Goal: Task Accomplishment & Management: Use online tool/utility

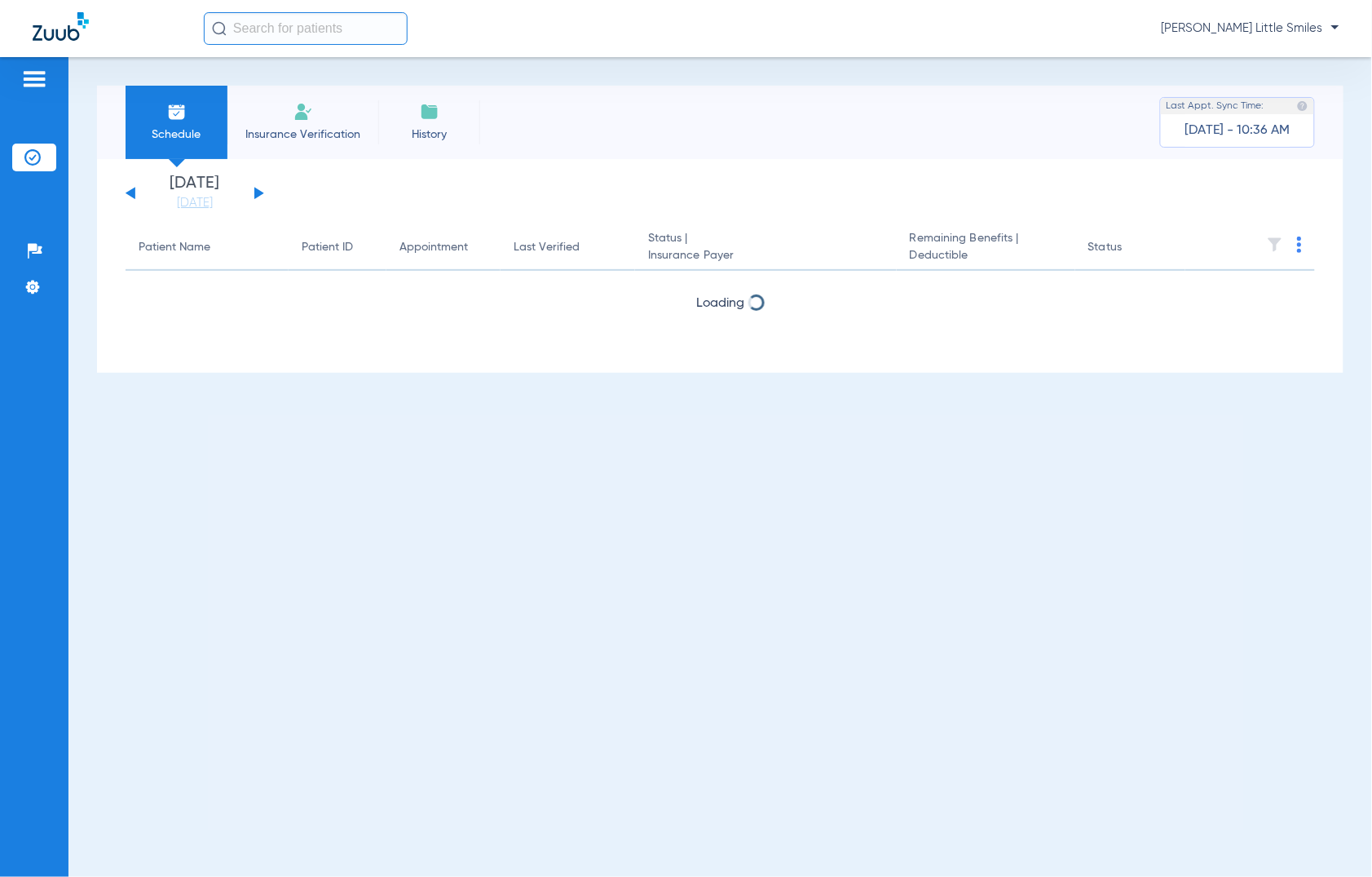
click at [302, 115] on img at bounding box center [304, 112] width 20 height 20
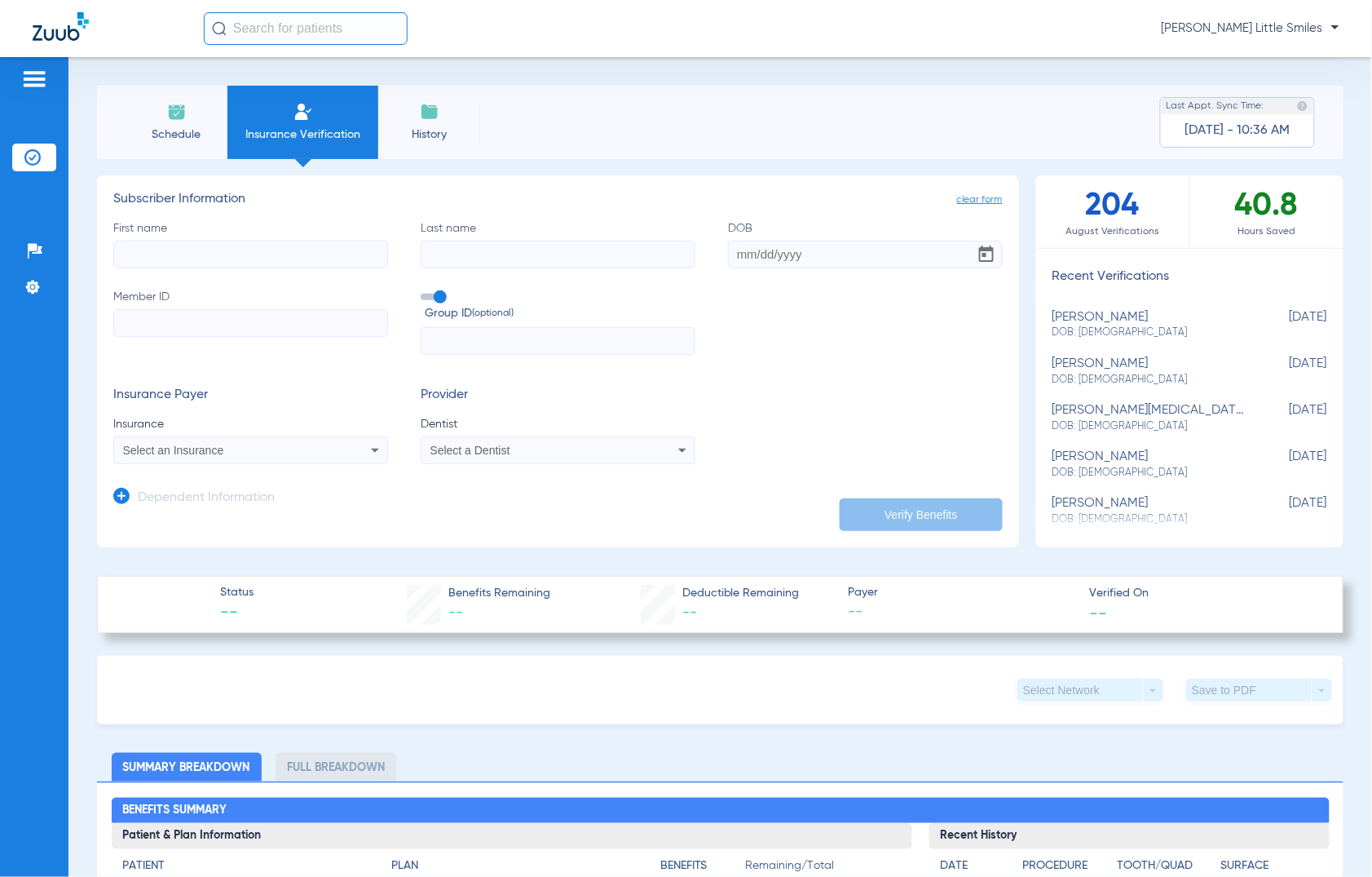
click at [277, 255] on input "First name" at bounding box center [250, 254] width 275 height 28
type input "[PERSON_NAME]"
type input "chan"
type input "[DATE]"
click at [208, 312] on input "Member ID" at bounding box center [250, 323] width 275 height 28
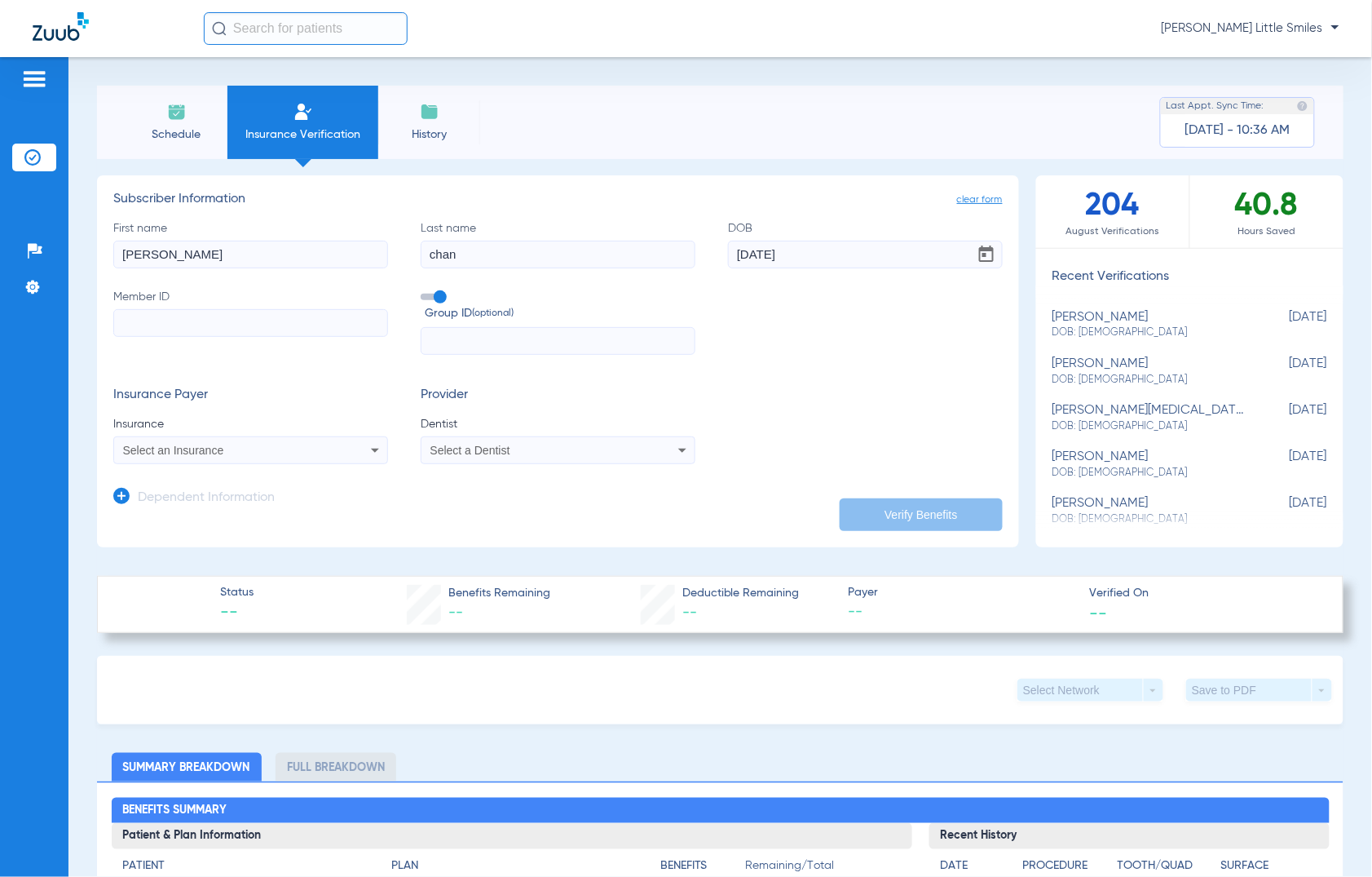
paste input "365981884"
type input "365981884"
click at [214, 446] on span "Select an Insurance" at bounding box center [174, 450] width 101 height 13
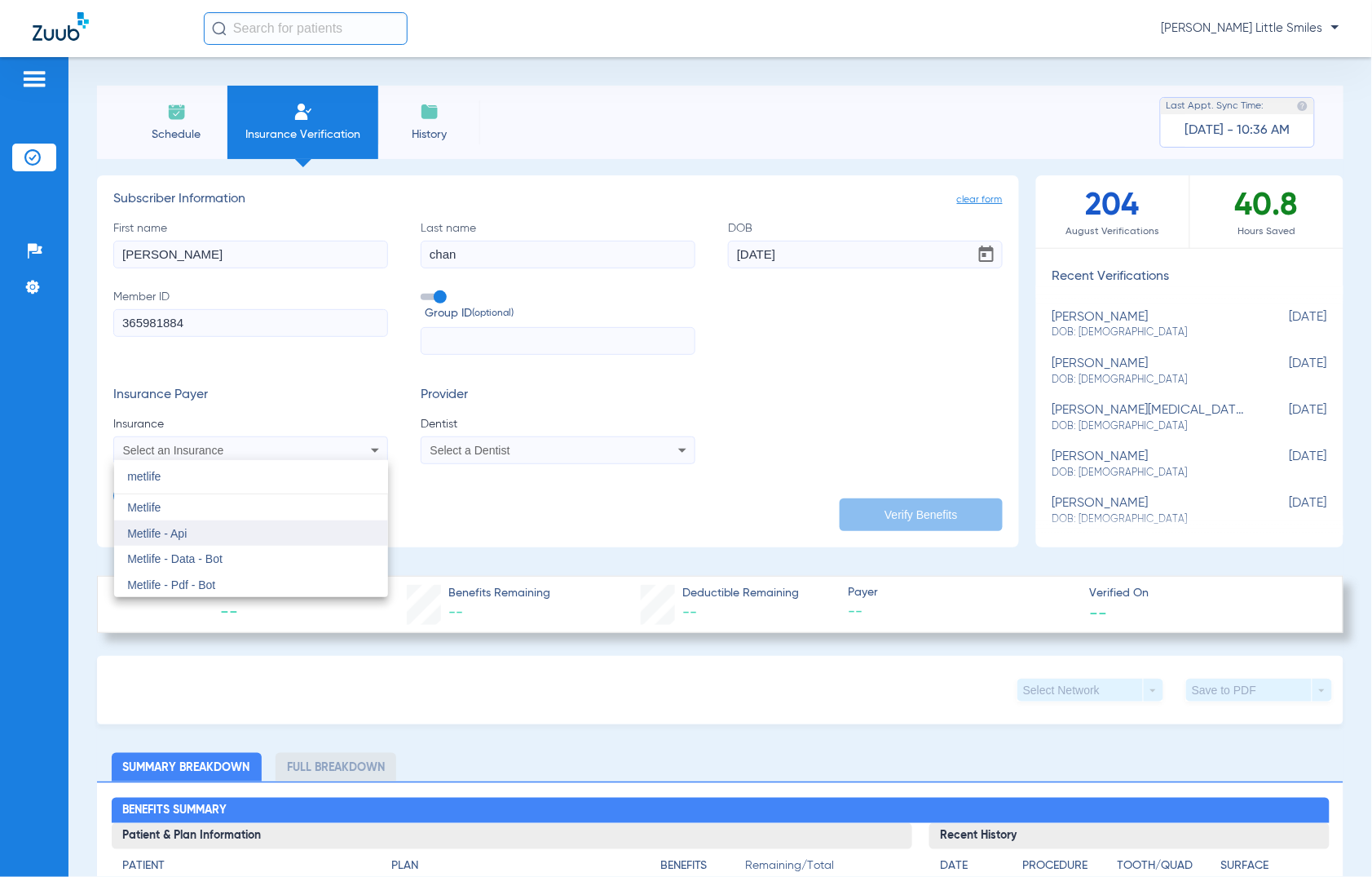
type input "metlife"
click at [213, 535] on mat-option "Metlife - Api" at bounding box center [251, 533] width 274 height 26
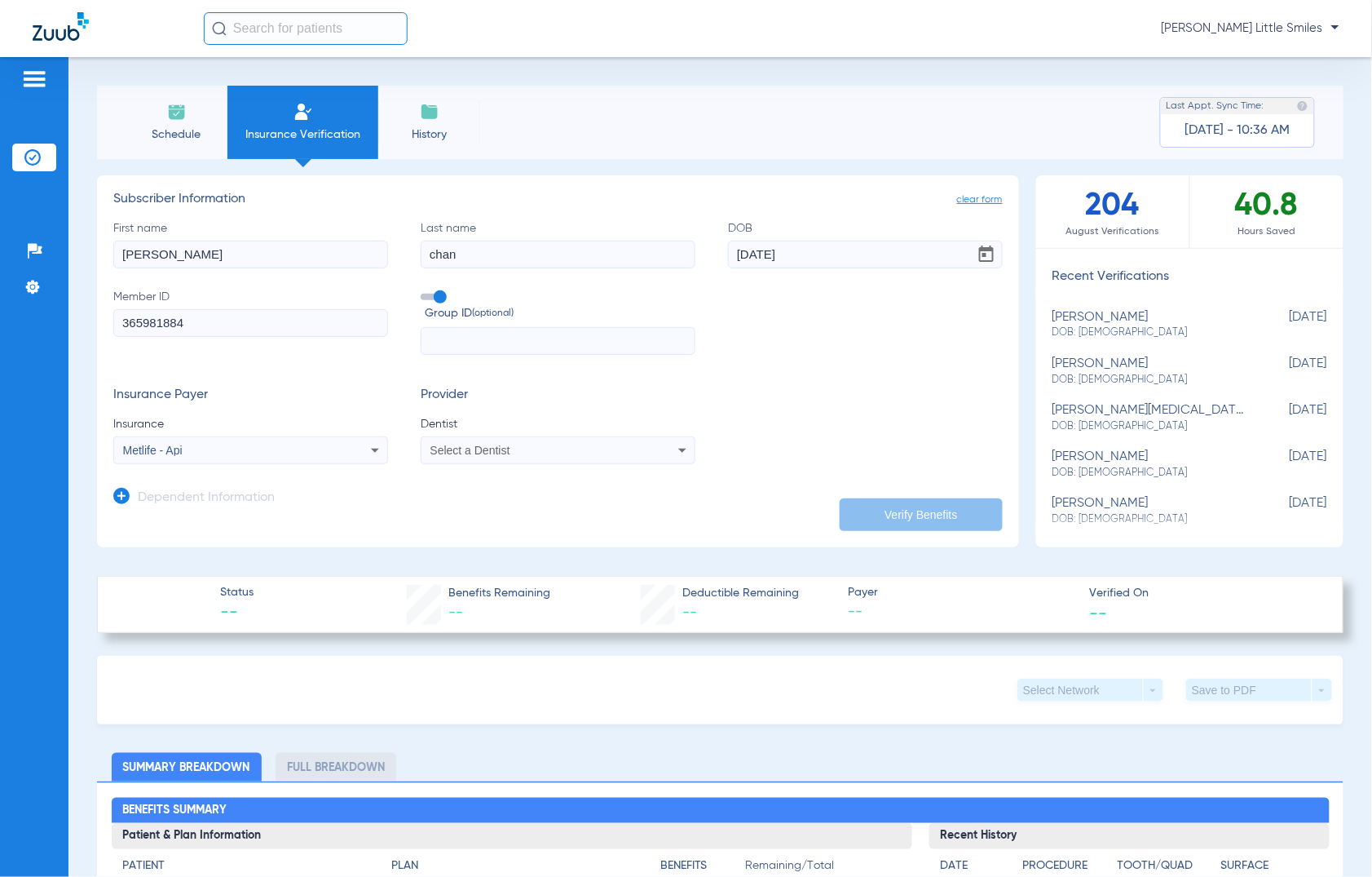
click at [499, 450] on span "Select a Dentist" at bounding box center [471, 450] width 80 height 13
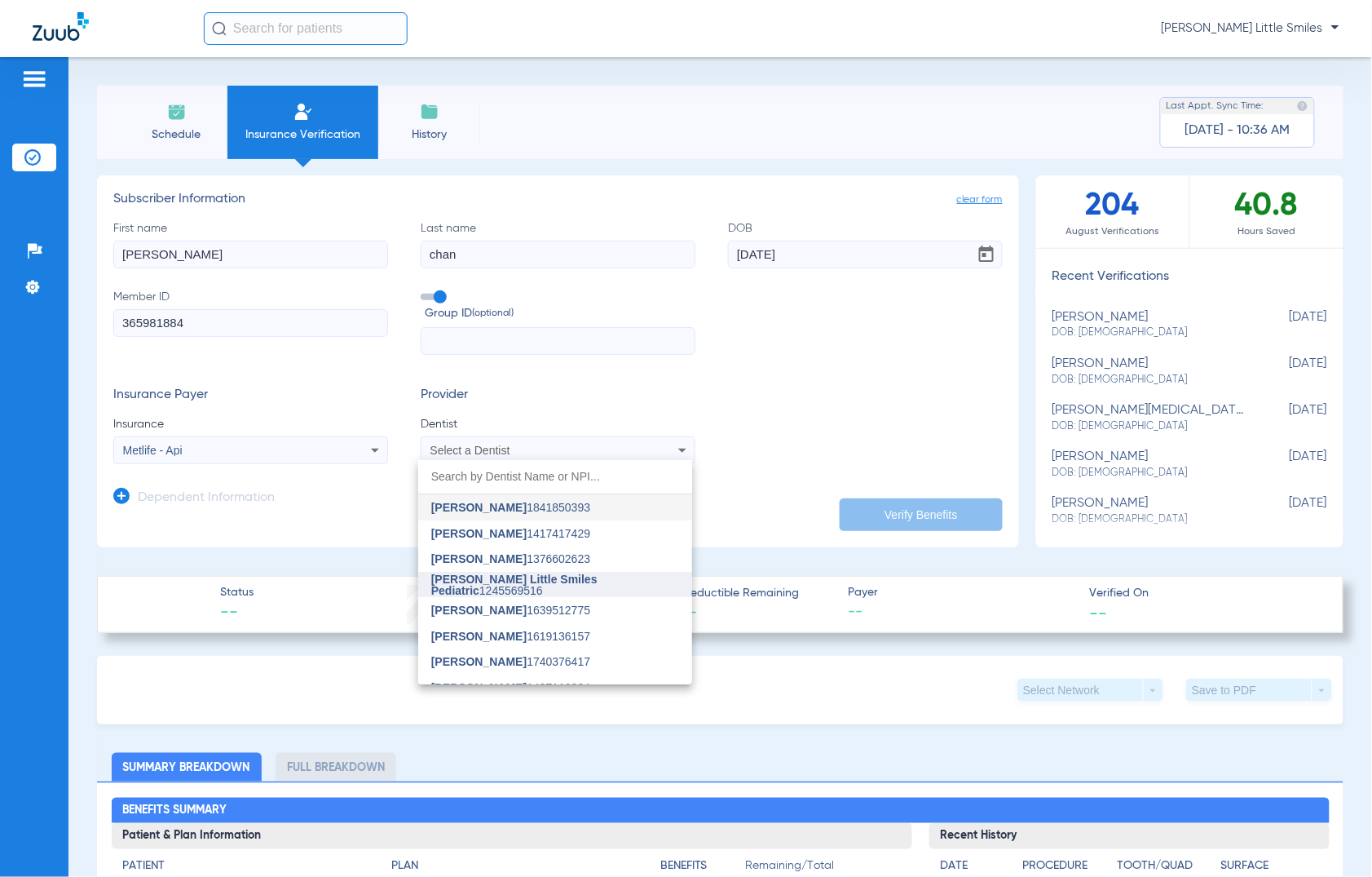
click at [501, 577] on span "[PERSON_NAME] Little Smiles Pediatric" at bounding box center [515, 585] width 167 height 25
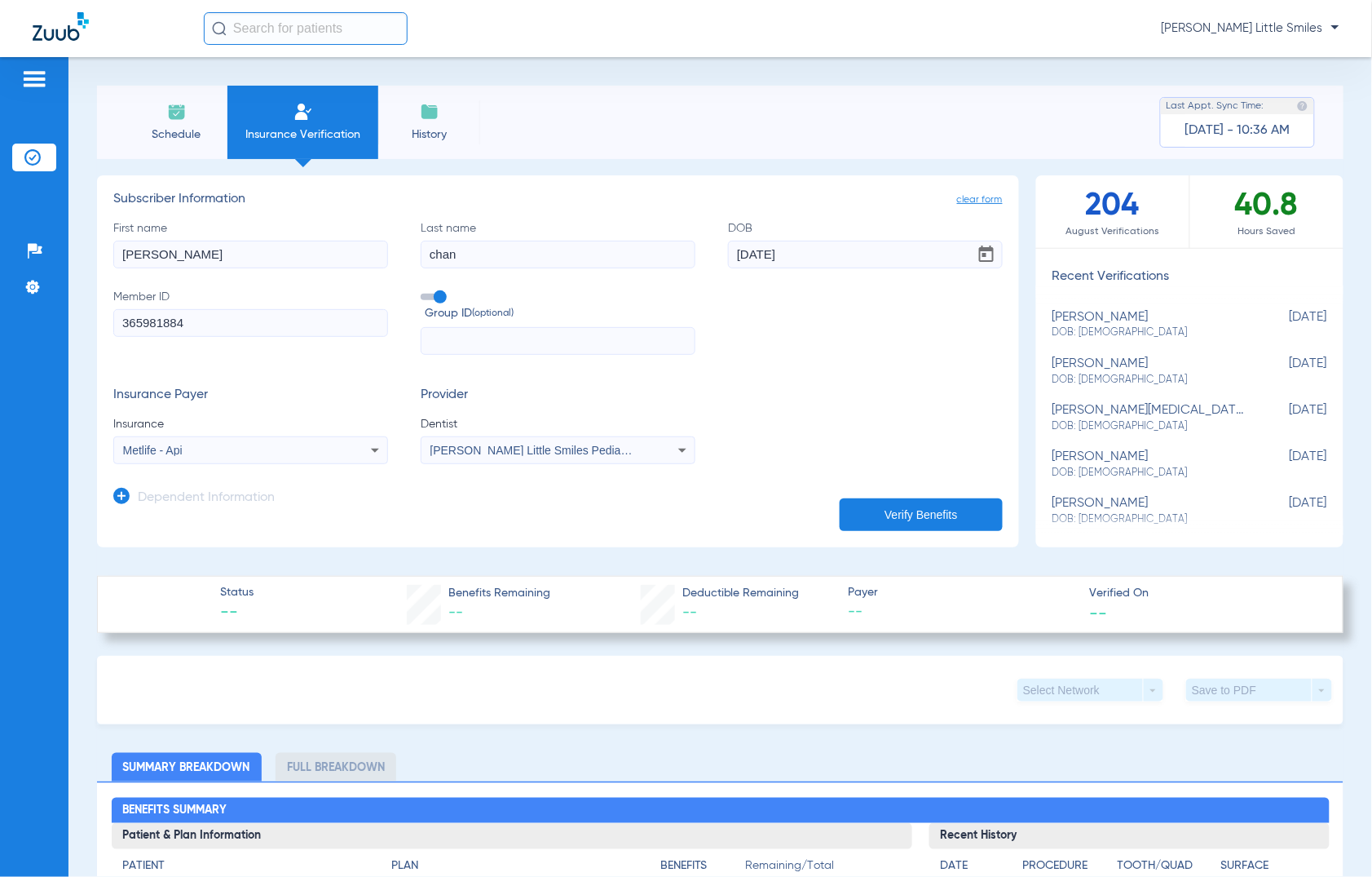
click at [118, 496] on icon at bounding box center [121, 496] width 16 height 16
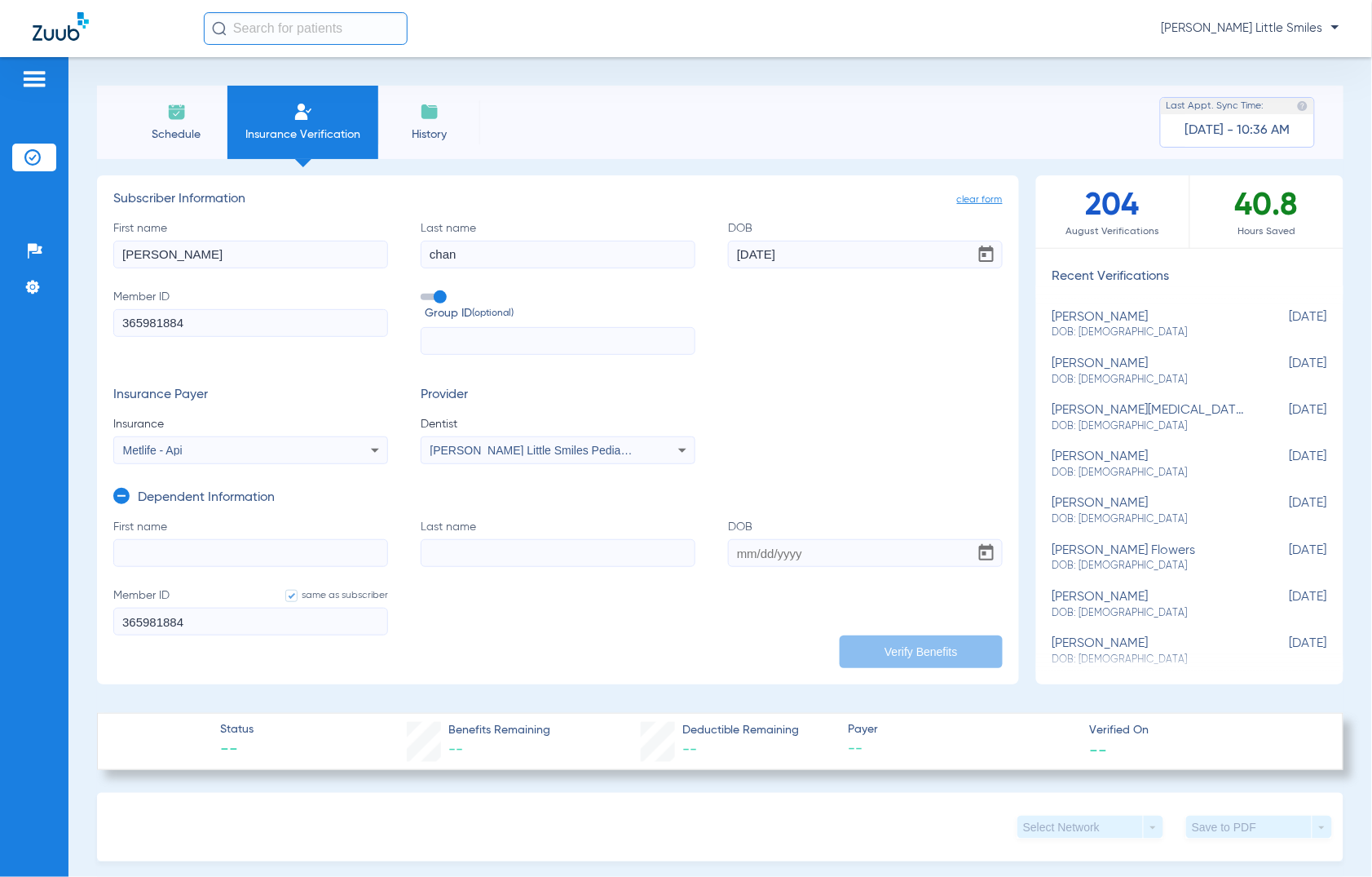
click at [186, 550] on input "First name" at bounding box center [250, 553] width 275 height 28
type input "greyson"
type input "chan"
type input "[DATE]"
click at [877, 651] on button "Verify Benefits" at bounding box center [921, 652] width 163 height 33
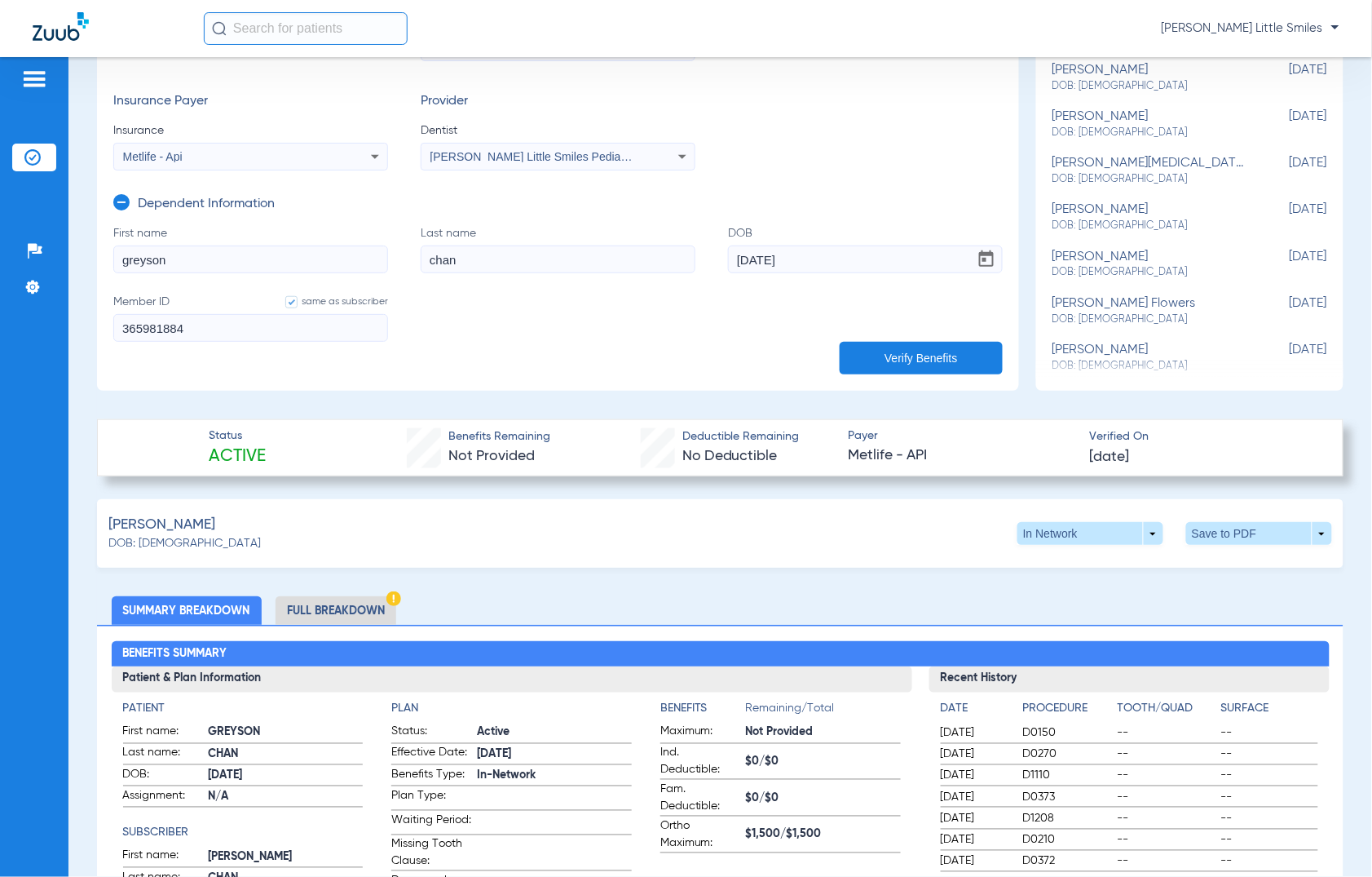
scroll to position [306, 0]
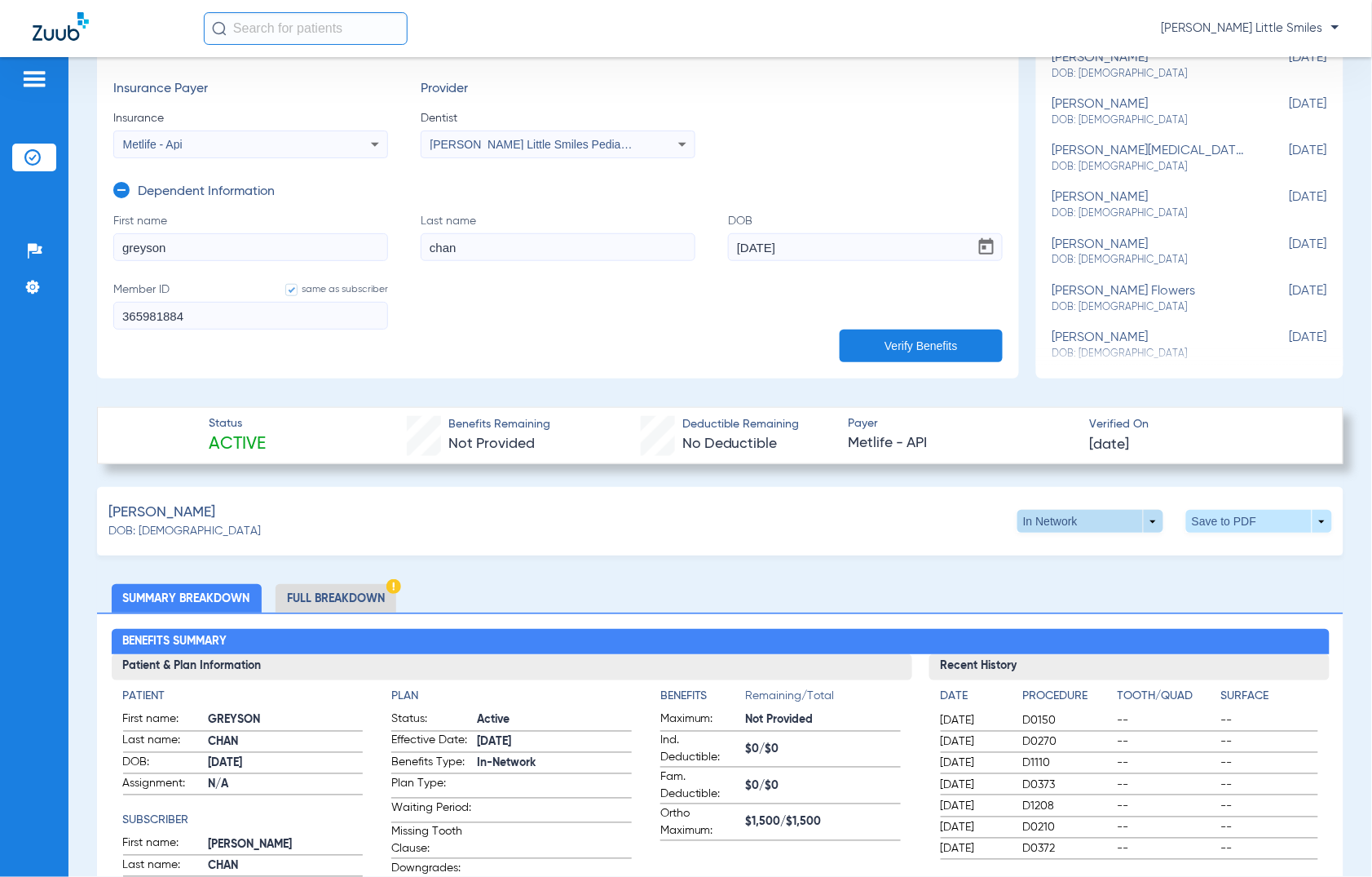
click at [1046, 514] on span at bounding box center [1090, 520] width 146 height 23
click at [1052, 560] on button "Out of Network" at bounding box center [1054, 552] width 102 height 33
click at [1200, 523] on span at bounding box center [1259, 520] width 146 height 23
click at [1151, 565] on button "insert_drive_file Save to PDF" at bounding box center [1106, 552] width 123 height 33
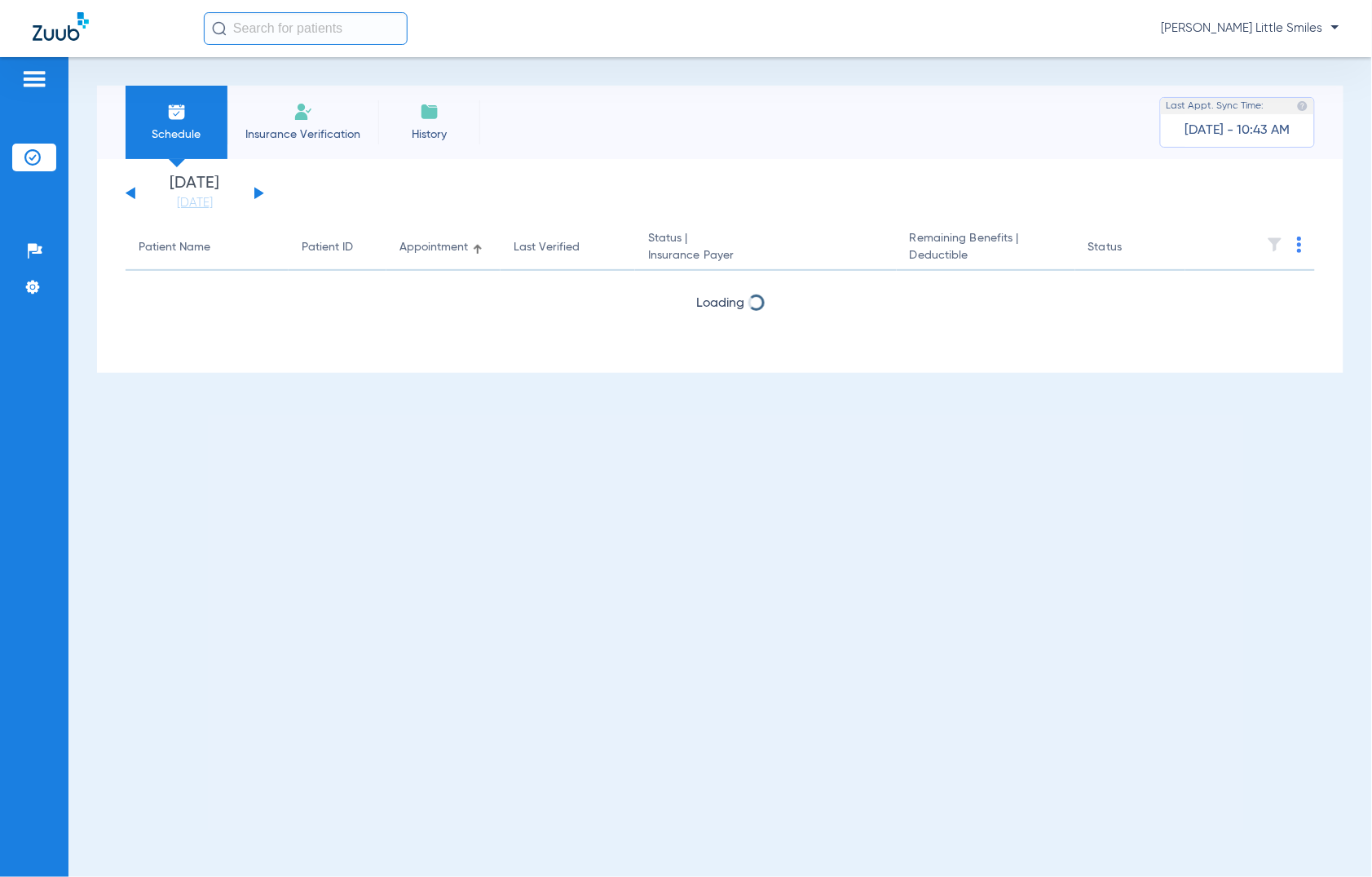
click at [300, 107] on img at bounding box center [304, 112] width 20 height 20
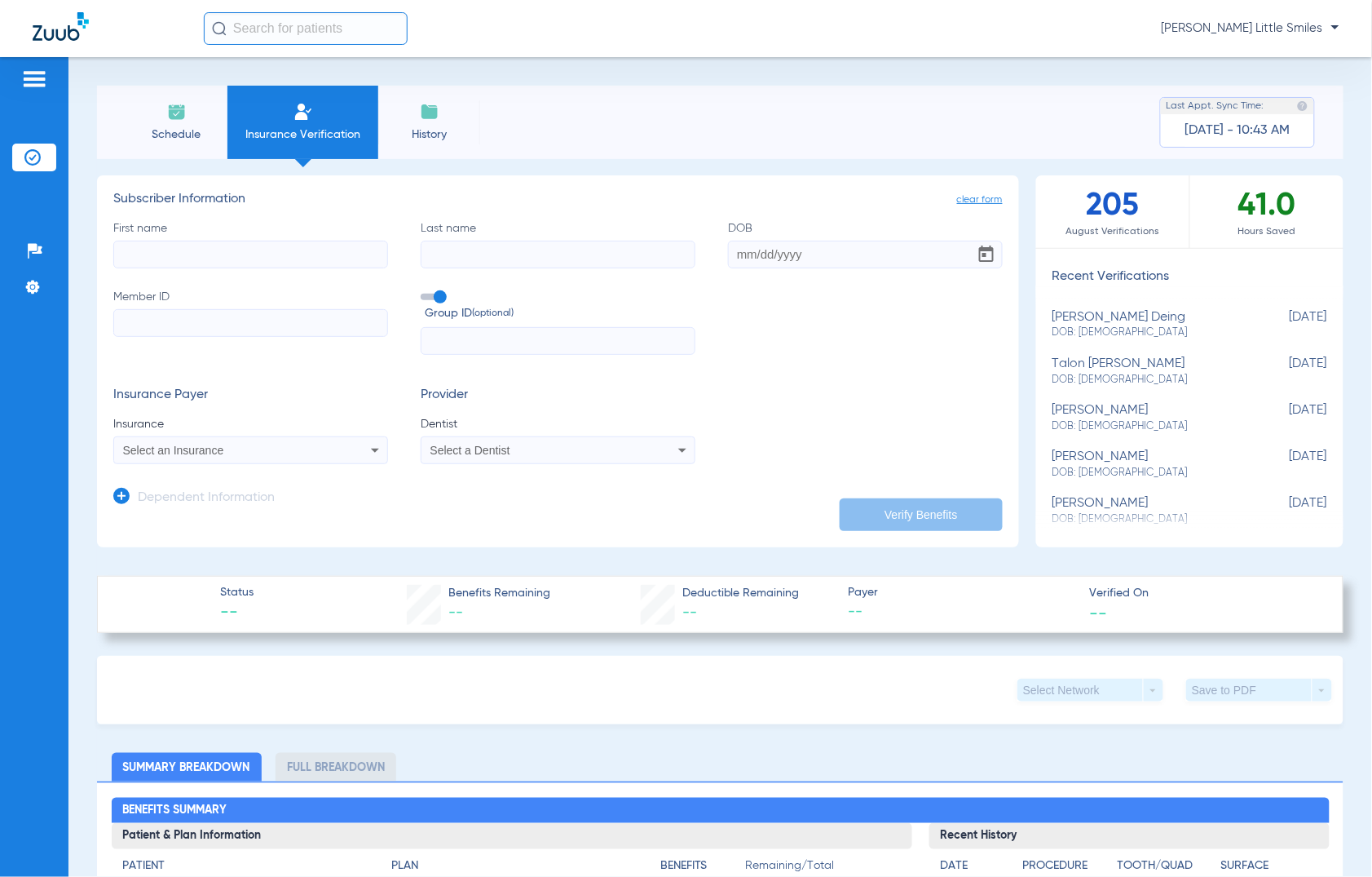
click at [149, 249] on input "First name" at bounding box center [250, 254] width 275 height 28
type input "caylee"
type input "gonzalez"
type input "10/20/1993"
click at [210, 318] on input "Member ID" at bounding box center [250, 323] width 275 height 28
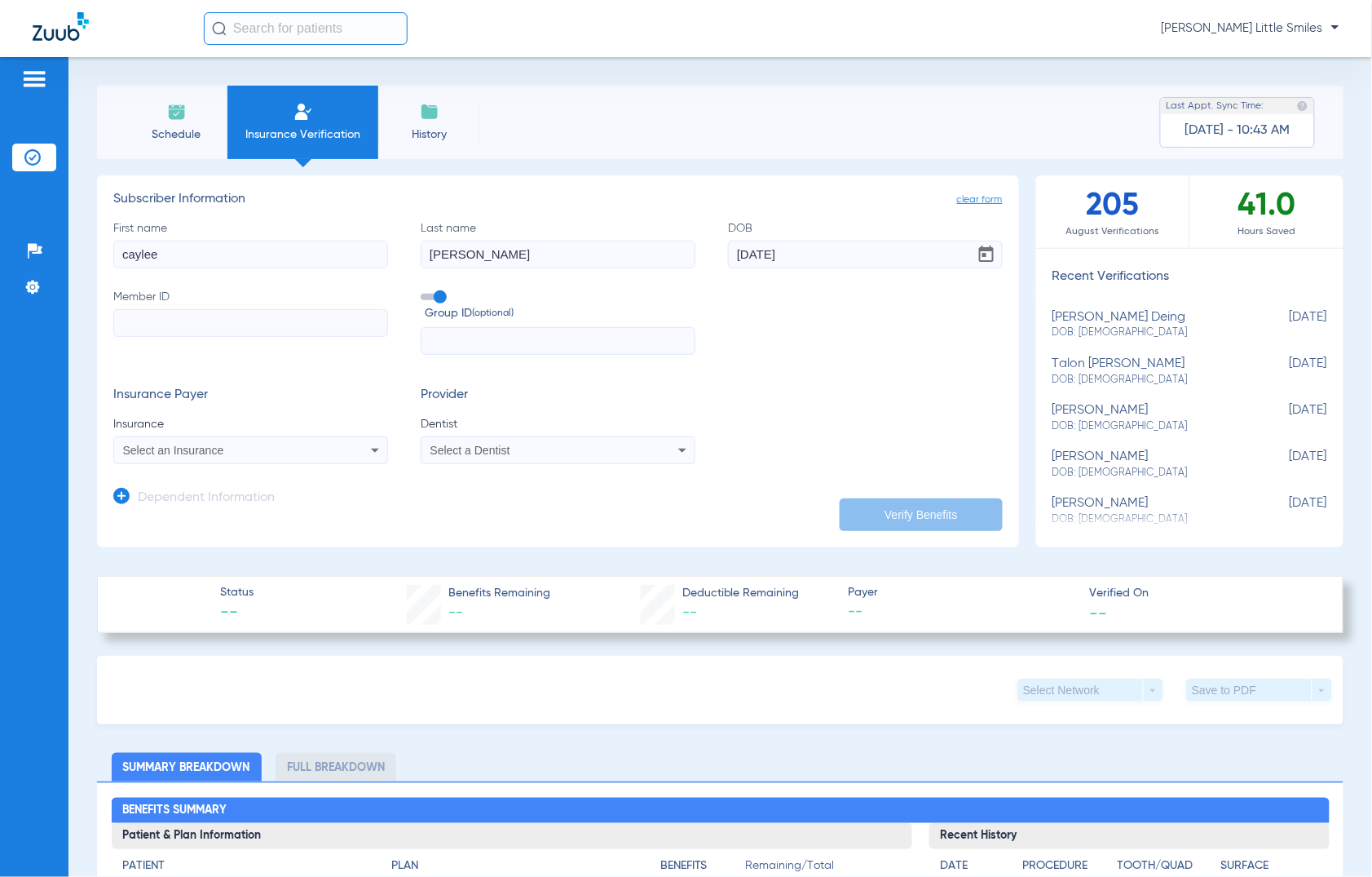
paste input "289969642"
type input "289969642"
click at [182, 455] on span "Select an Insurance" at bounding box center [174, 450] width 101 height 13
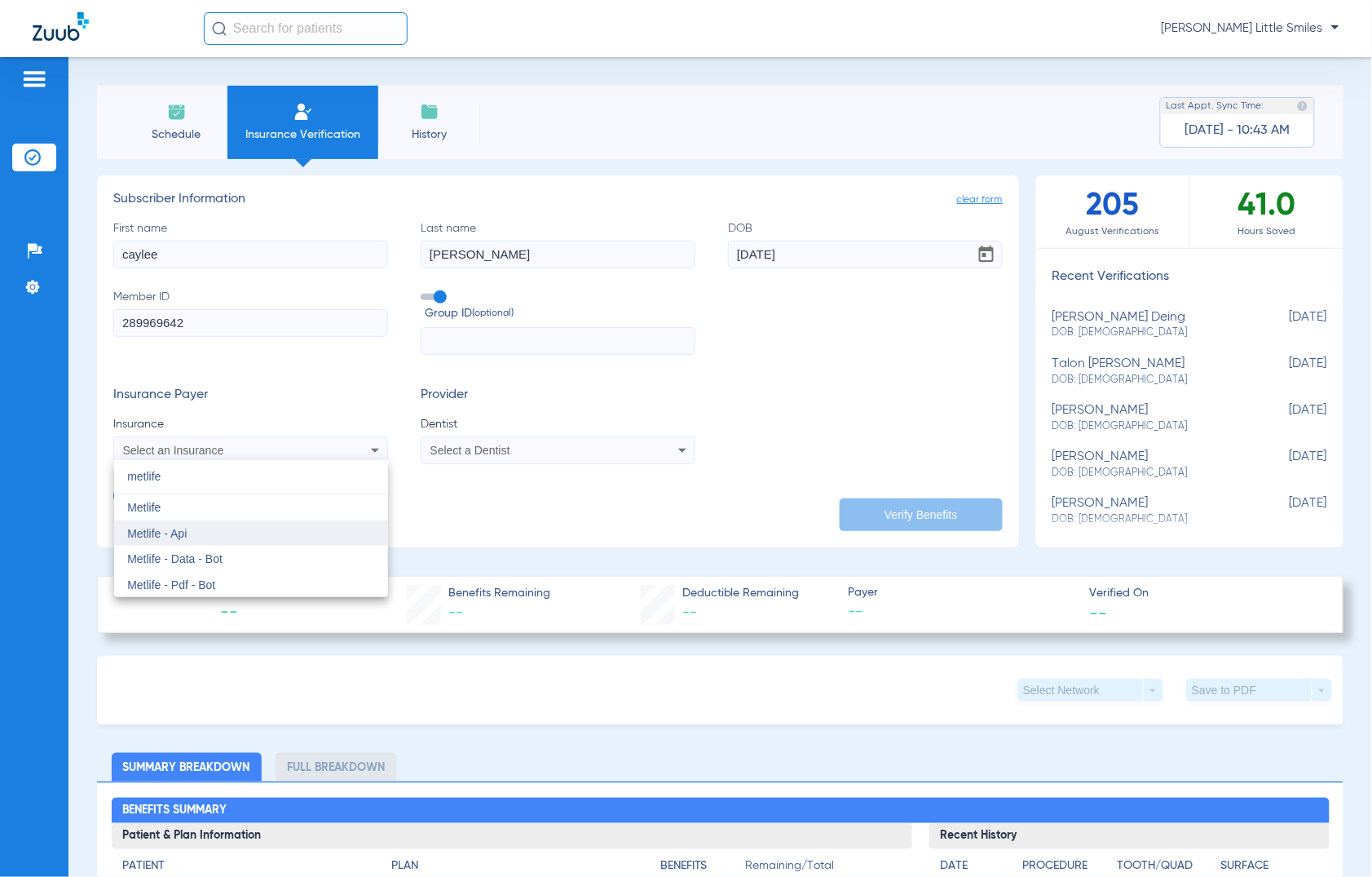
type input "metlife"
click at [181, 542] on mat-option "Metlife - Api" at bounding box center [251, 533] width 274 height 26
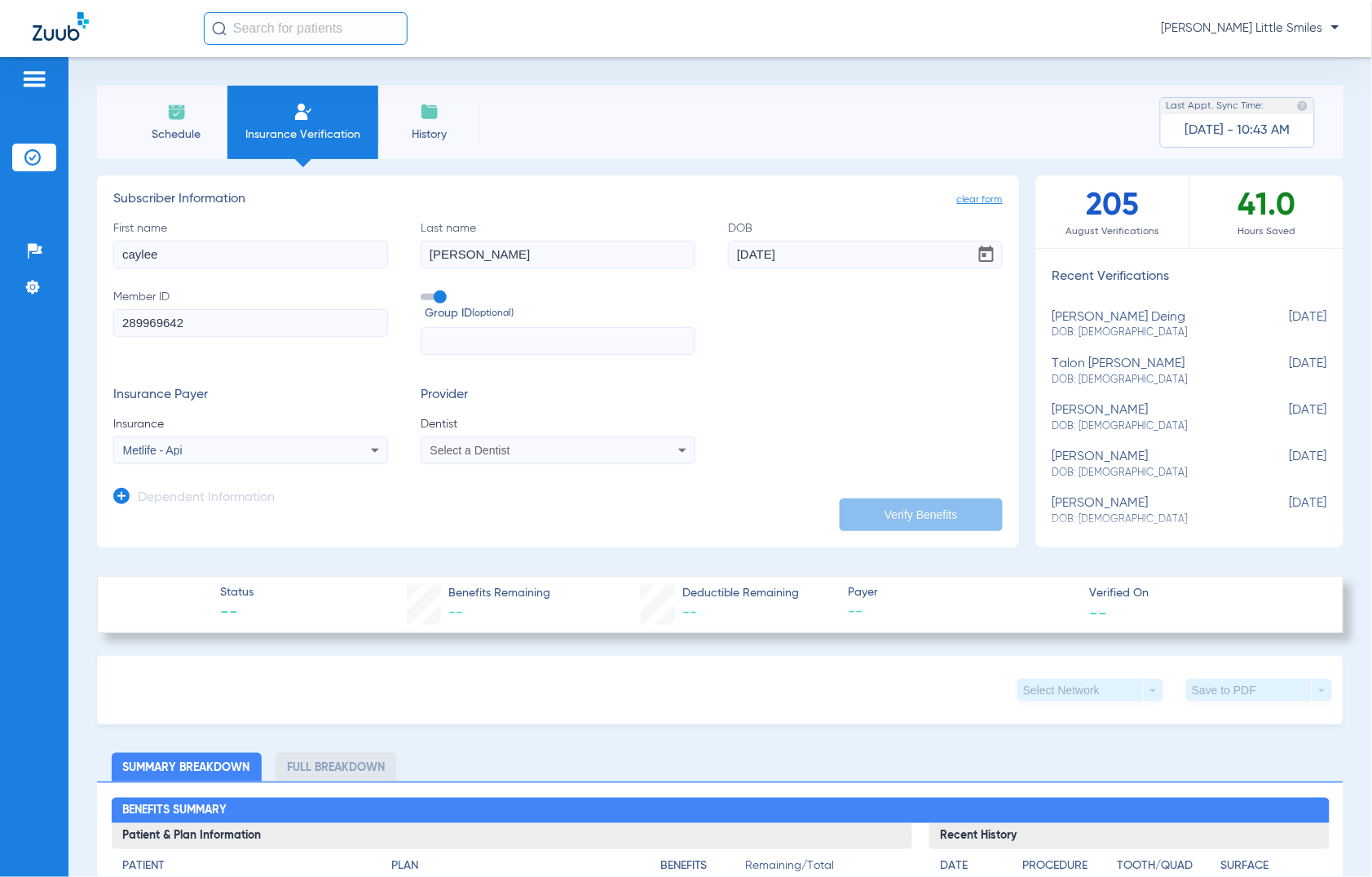
click at [459, 439] on mat-select "Select a Dentist" at bounding box center [558, 450] width 275 height 28
click at [478, 461] on mat-select "Select a Dentist" at bounding box center [558, 450] width 275 height 28
click at [483, 450] on span "Select a Dentist" at bounding box center [471, 450] width 80 height 13
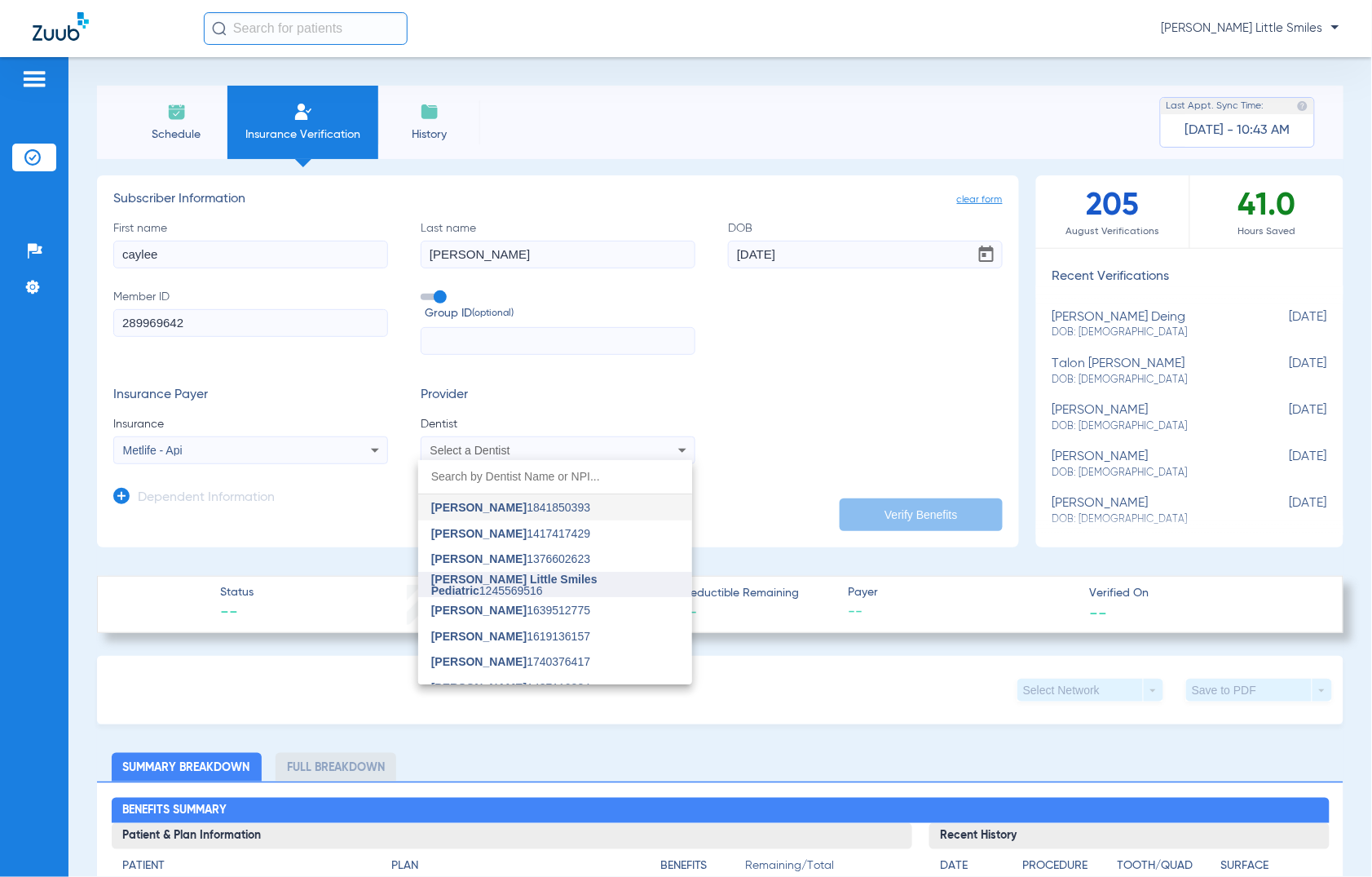
click at [522, 573] on mat-option "Hines Little Smiles Pediatric 1245569516" at bounding box center [555, 585] width 274 height 26
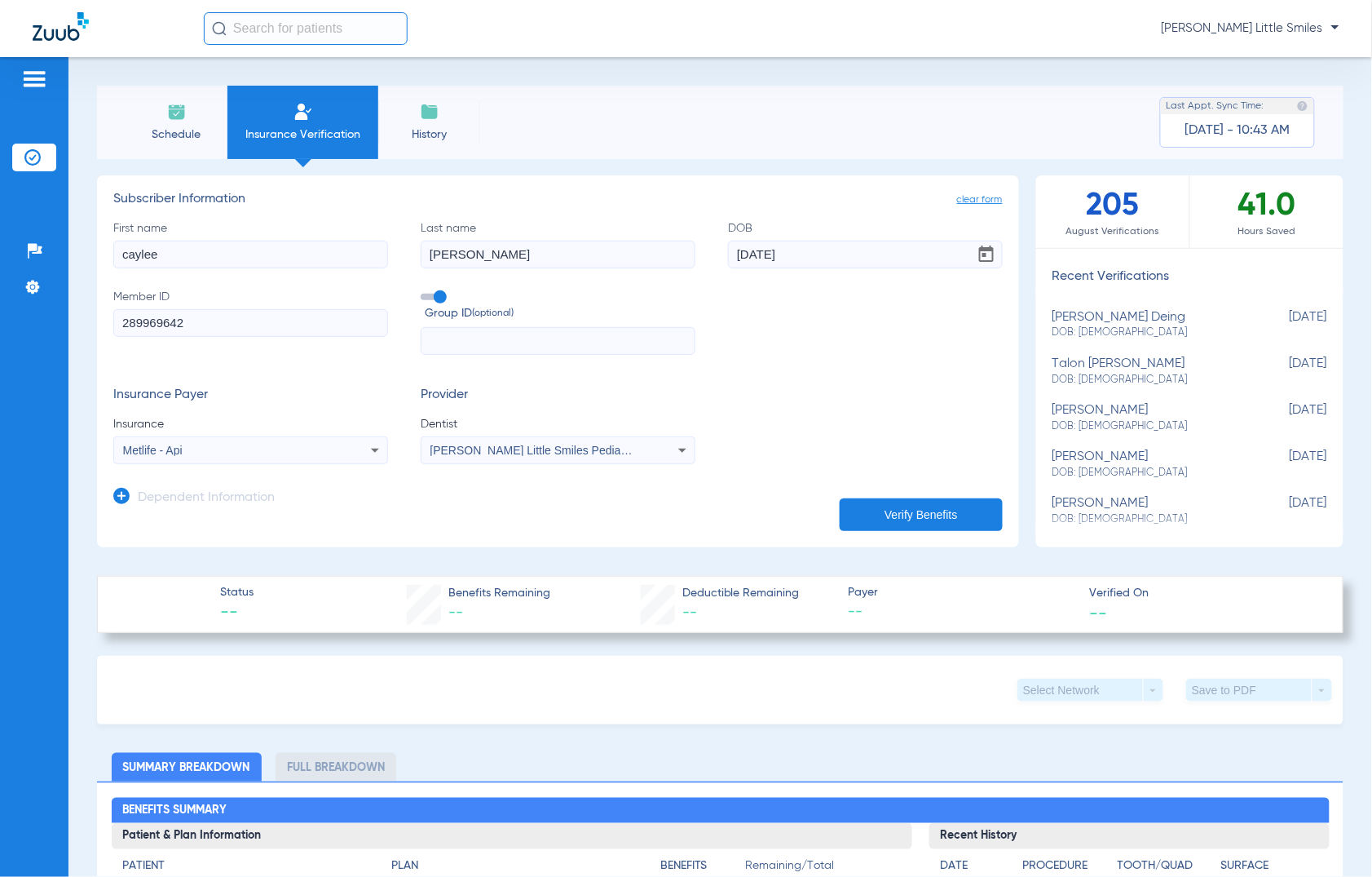
click at [126, 492] on icon at bounding box center [121, 496] width 16 height 16
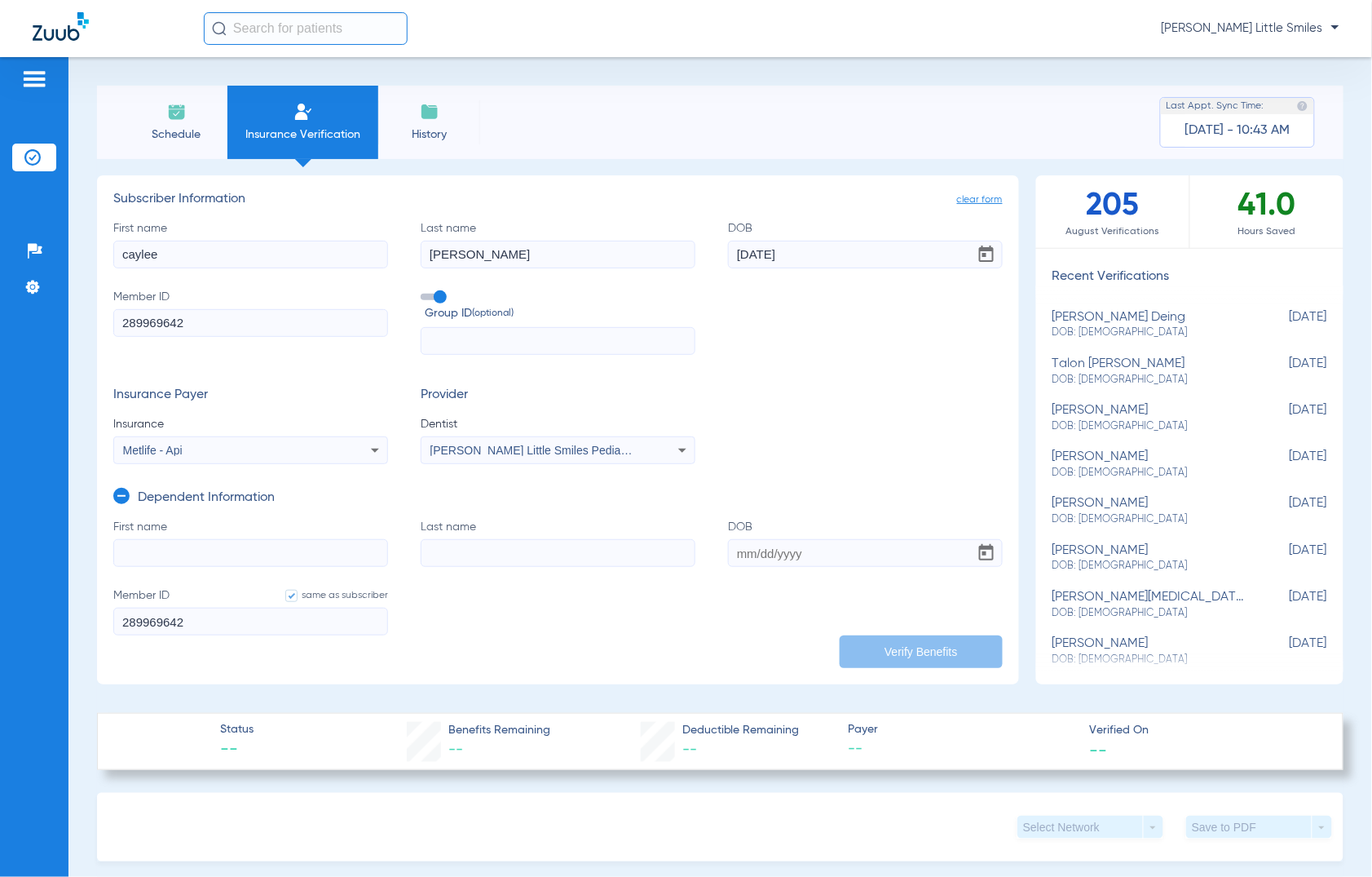
click at [178, 549] on input "First name" at bounding box center [250, 553] width 275 height 28
type input "theo"
type input "gonzalez"
type input "02/09/2022"
click at [926, 638] on button "Verify Benefits" at bounding box center [921, 652] width 163 height 33
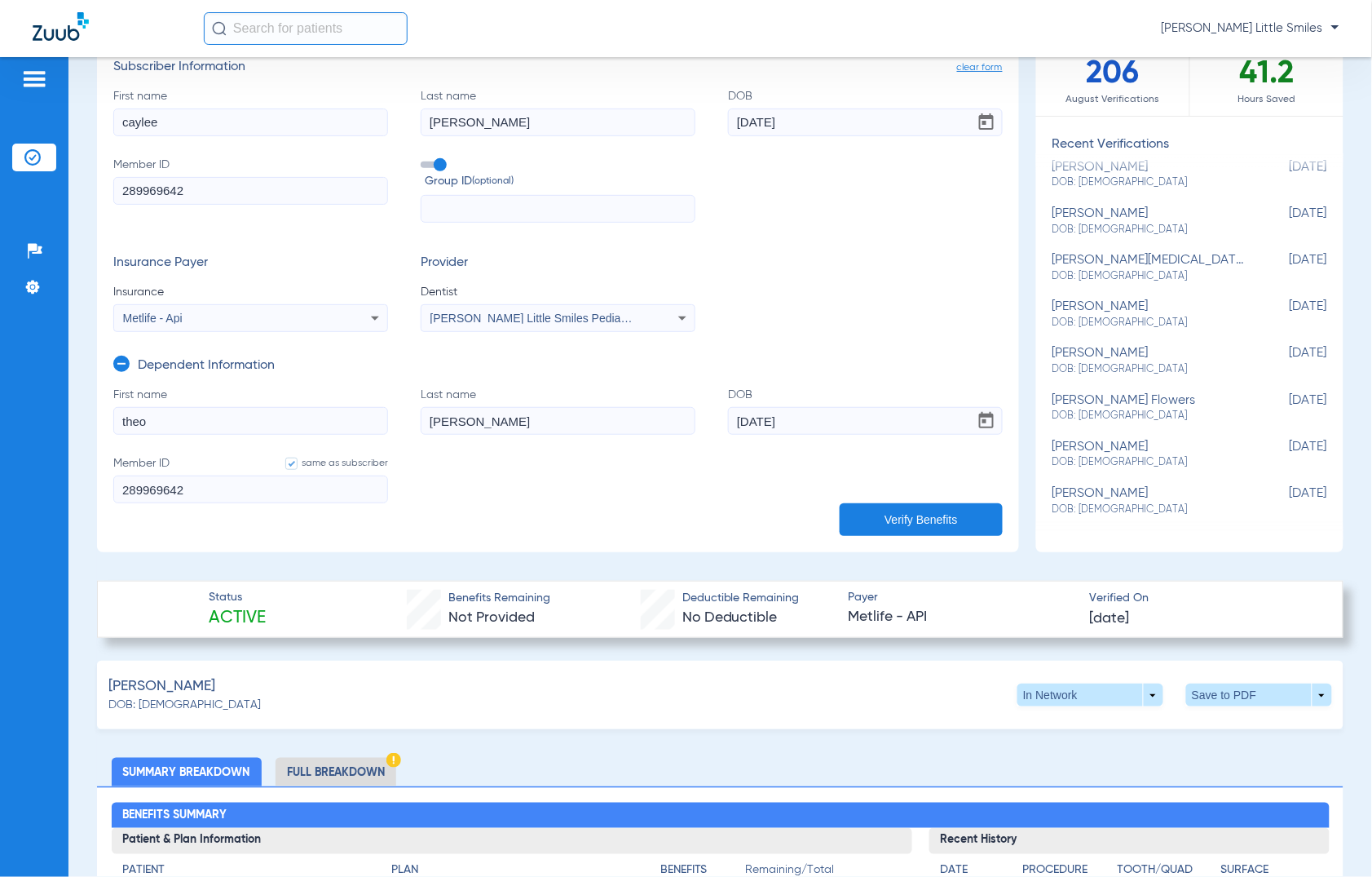
scroll to position [204, 0]
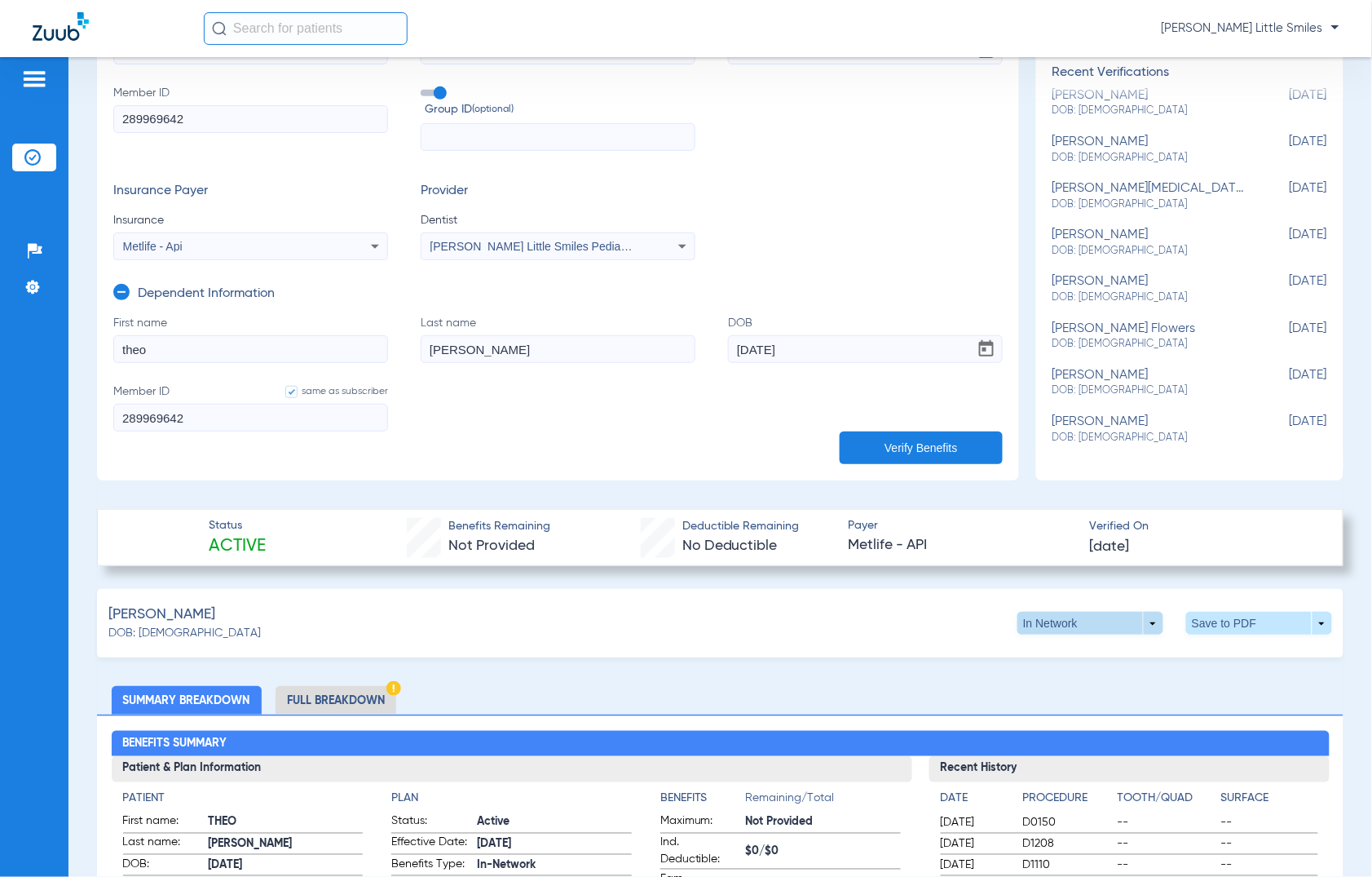
click at [1049, 620] on span at bounding box center [1090, 623] width 146 height 23
click at [1034, 654] on span "Out of Network" at bounding box center [1054, 655] width 75 height 12
click at [1240, 617] on span at bounding box center [1259, 623] width 39 height 39
click at [1142, 660] on button "insert_drive_file Save to PDF" at bounding box center [1106, 654] width 123 height 33
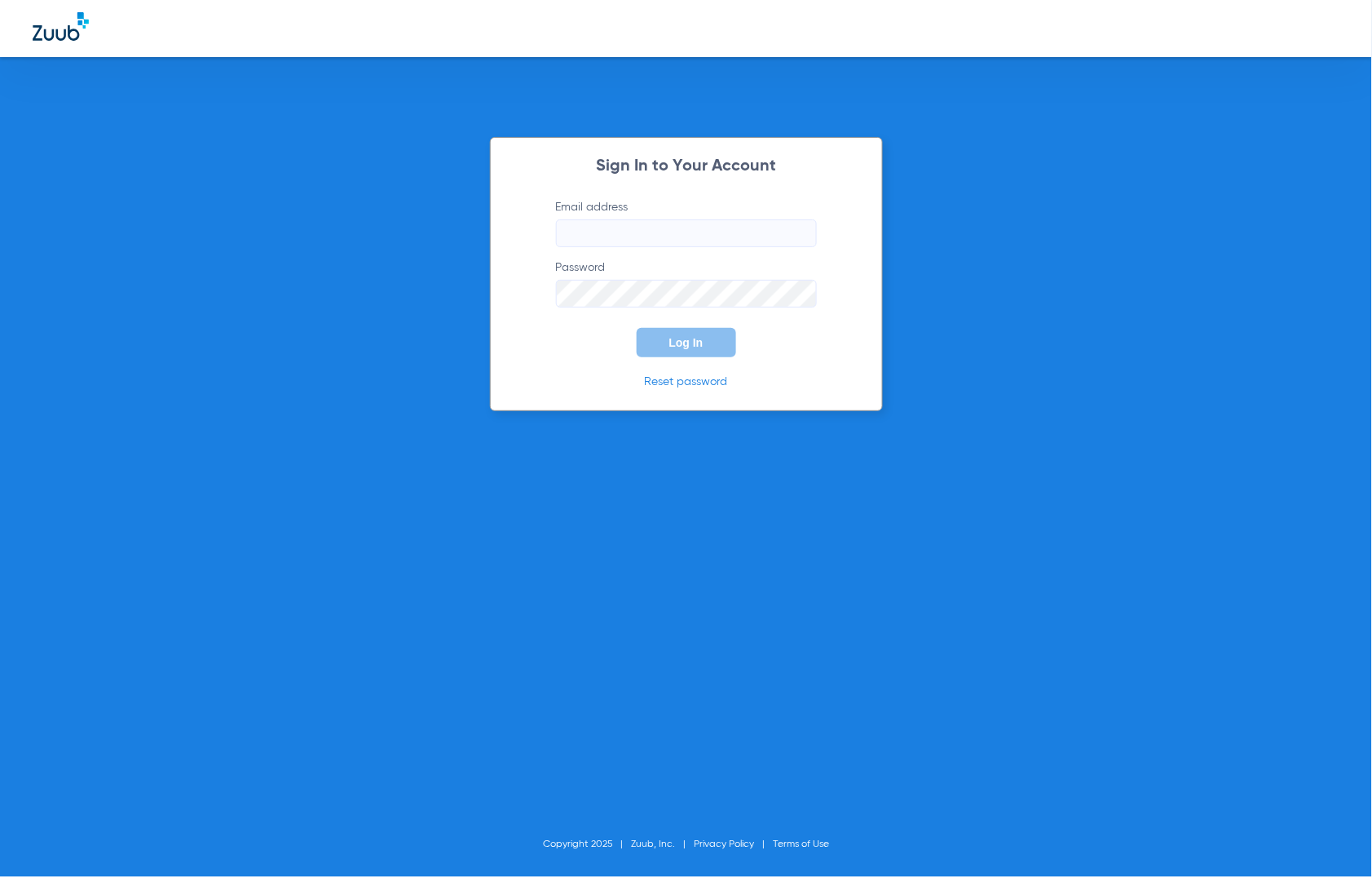
type input "nancymarielittle@gmail.com"
click at [700, 329] on button "Log In" at bounding box center [687, 343] width 99 height 30
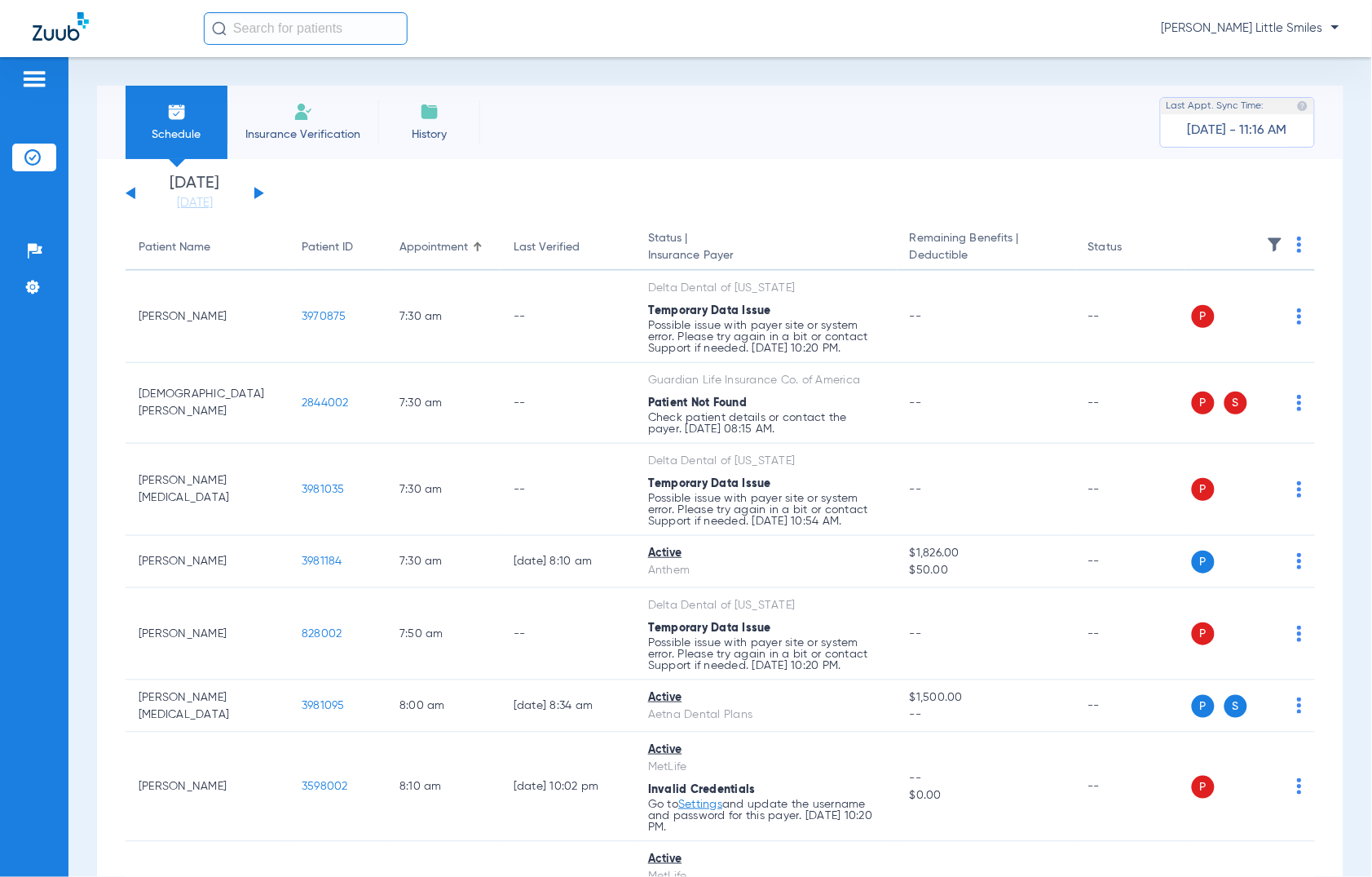
click at [299, 116] on img at bounding box center [304, 112] width 20 height 20
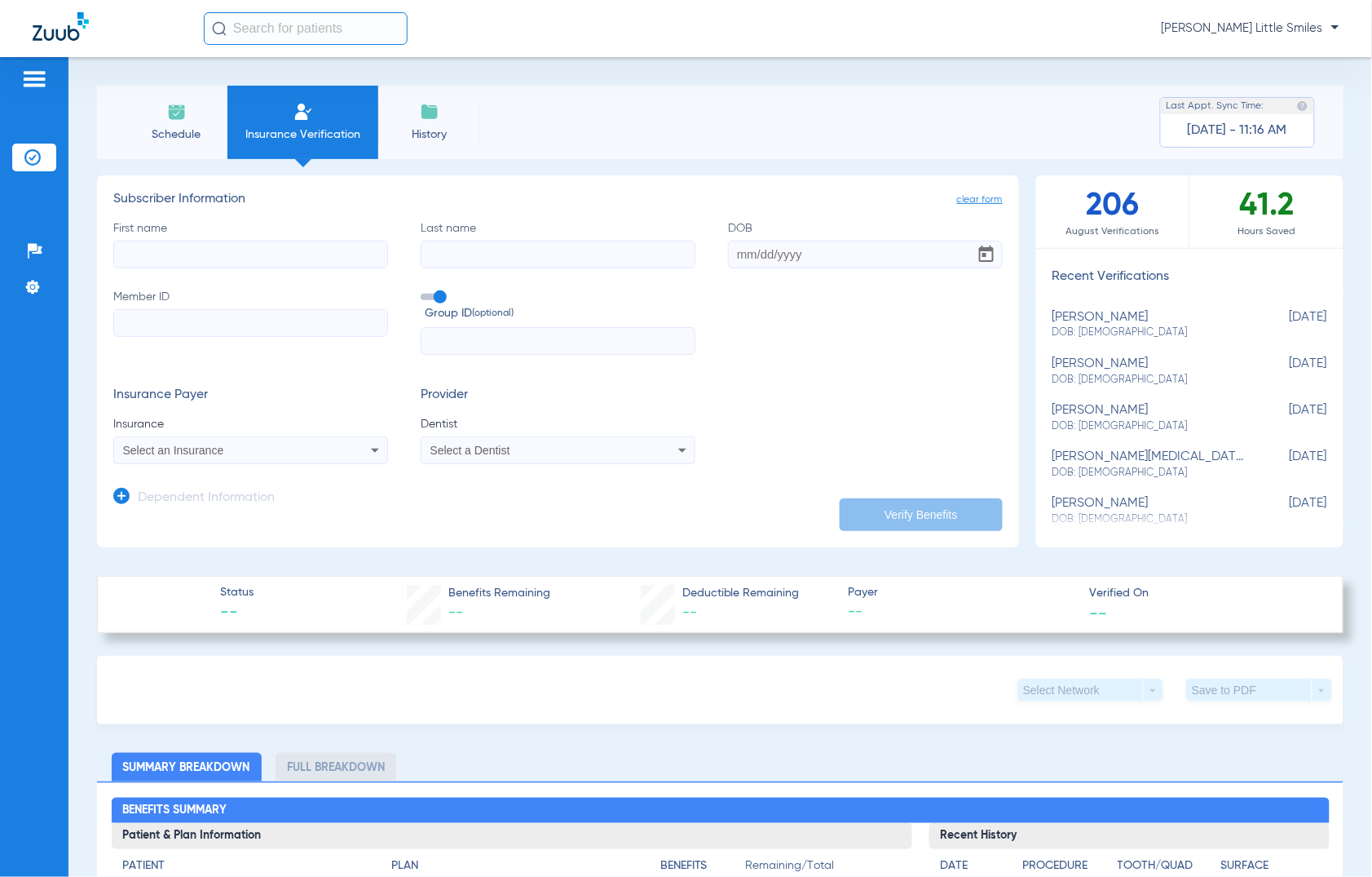
scroll to position [102, 0]
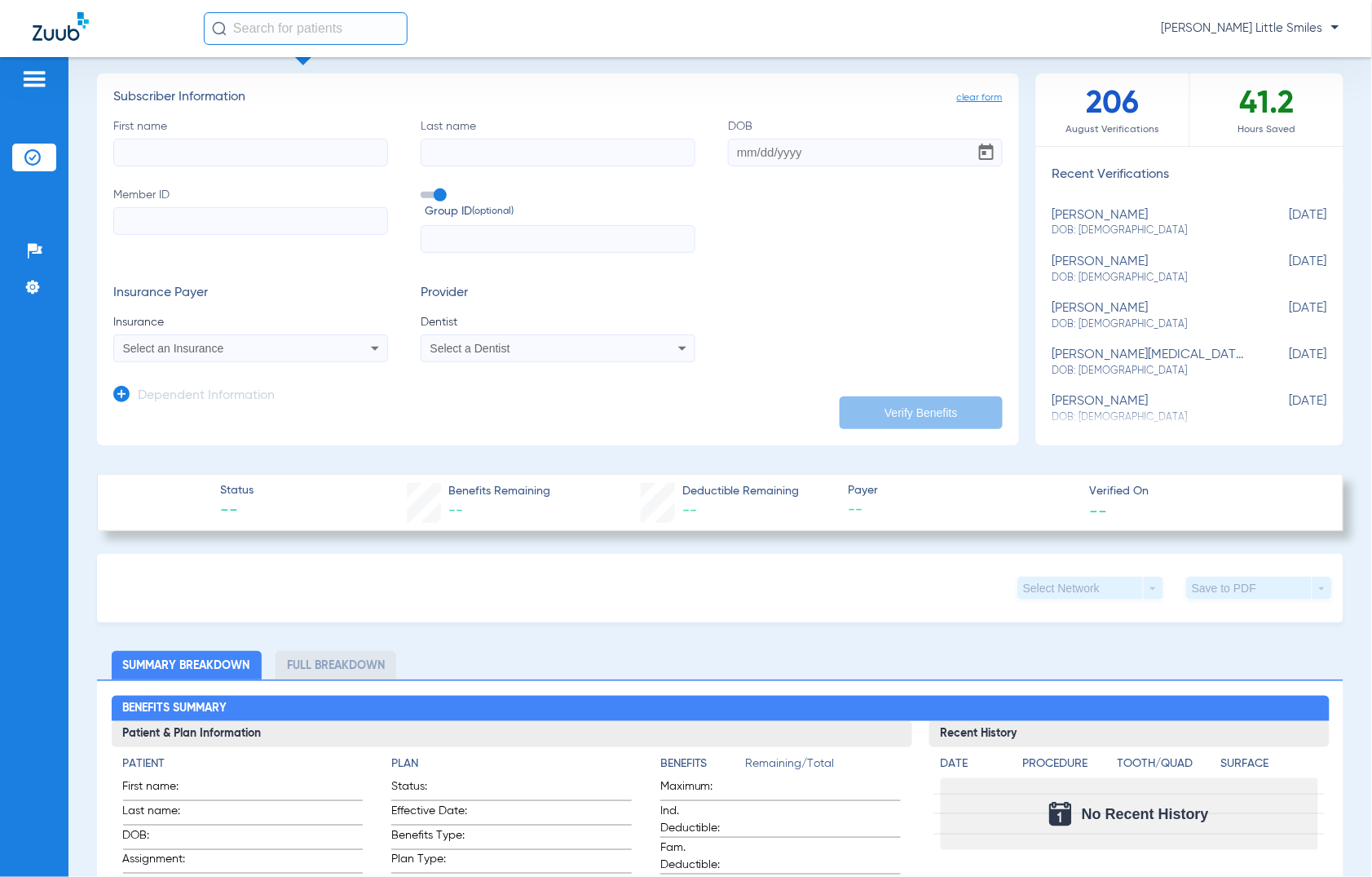
click at [185, 165] on input "First name" at bounding box center [250, 153] width 275 height 28
click at [176, 139] on input "First name Required" at bounding box center [250, 153] width 275 height 28
type input "jerry"
type input "thorp"
type input "10/20/2025"
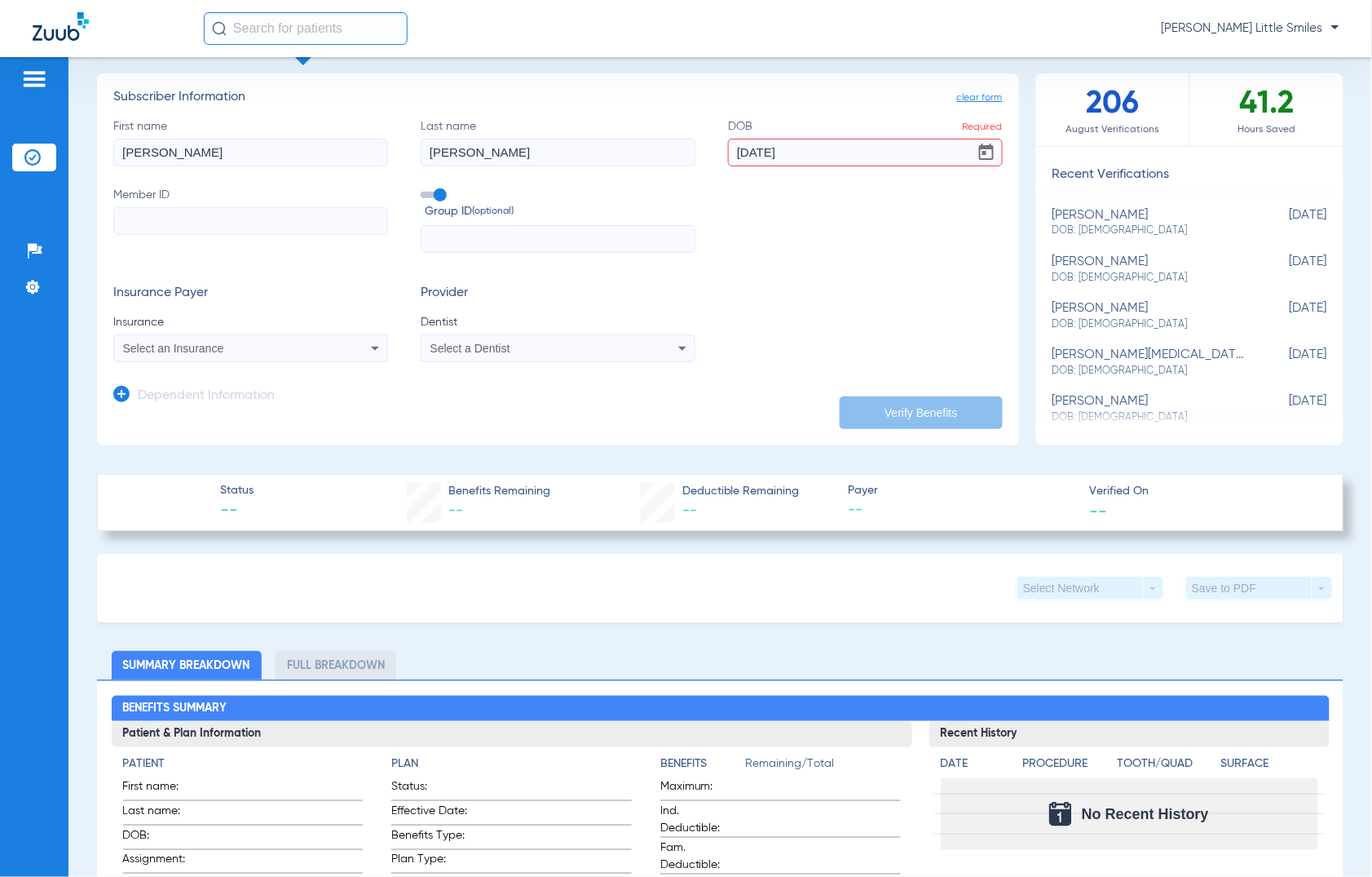
click at [217, 213] on input "Member ID" at bounding box center [250, 221] width 275 height 28
paste input "272-82-3689"
click at [165, 213] on input "272-82-3689" at bounding box center [250, 221] width 275 height 28
click at [149, 222] on input "272-823689" at bounding box center [250, 221] width 275 height 28
type input "272823689"
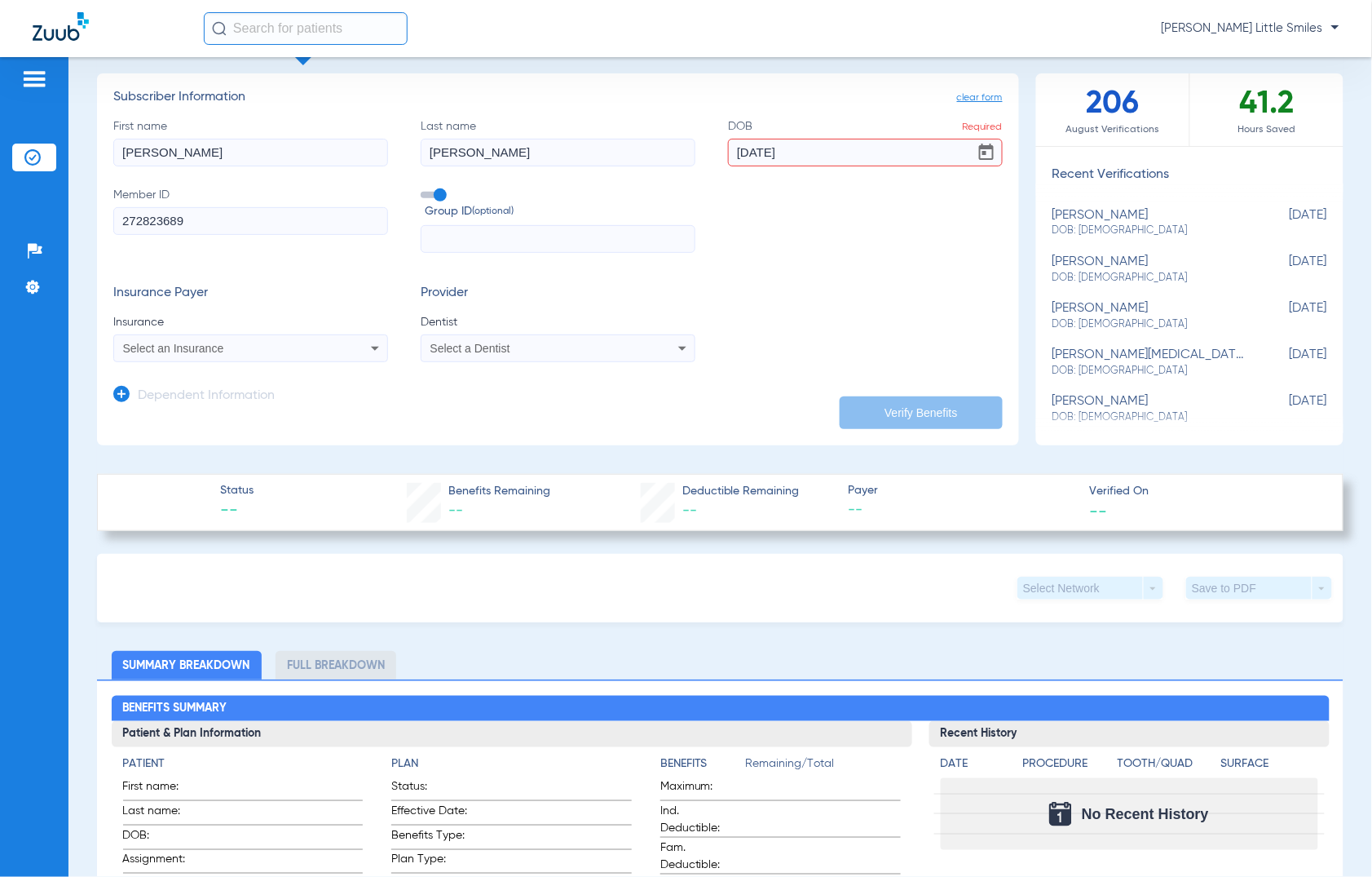
click at [182, 345] on span "Select an Insurance" at bounding box center [174, 348] width 101 height 13
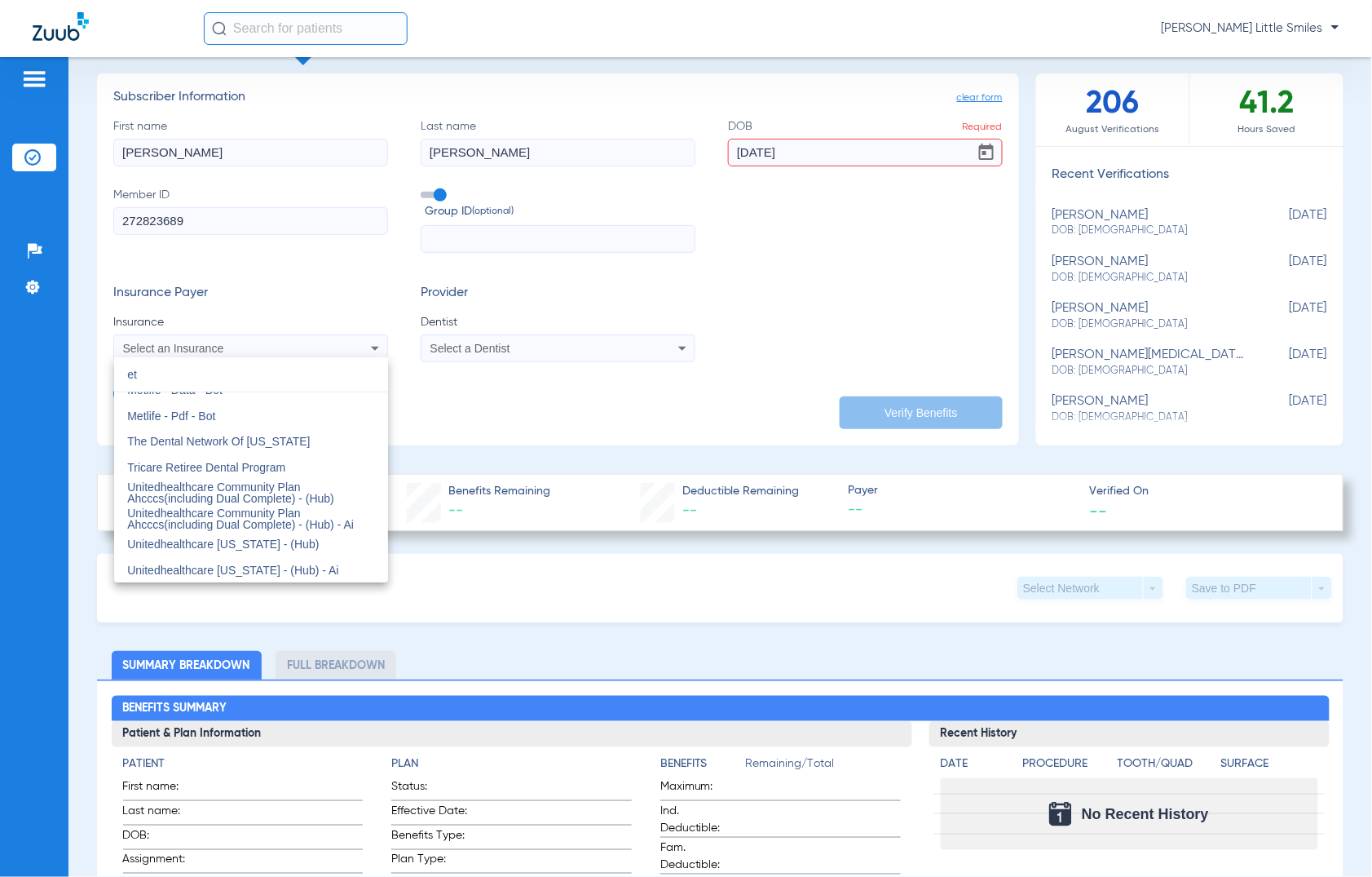
scroll to position [0, 0]
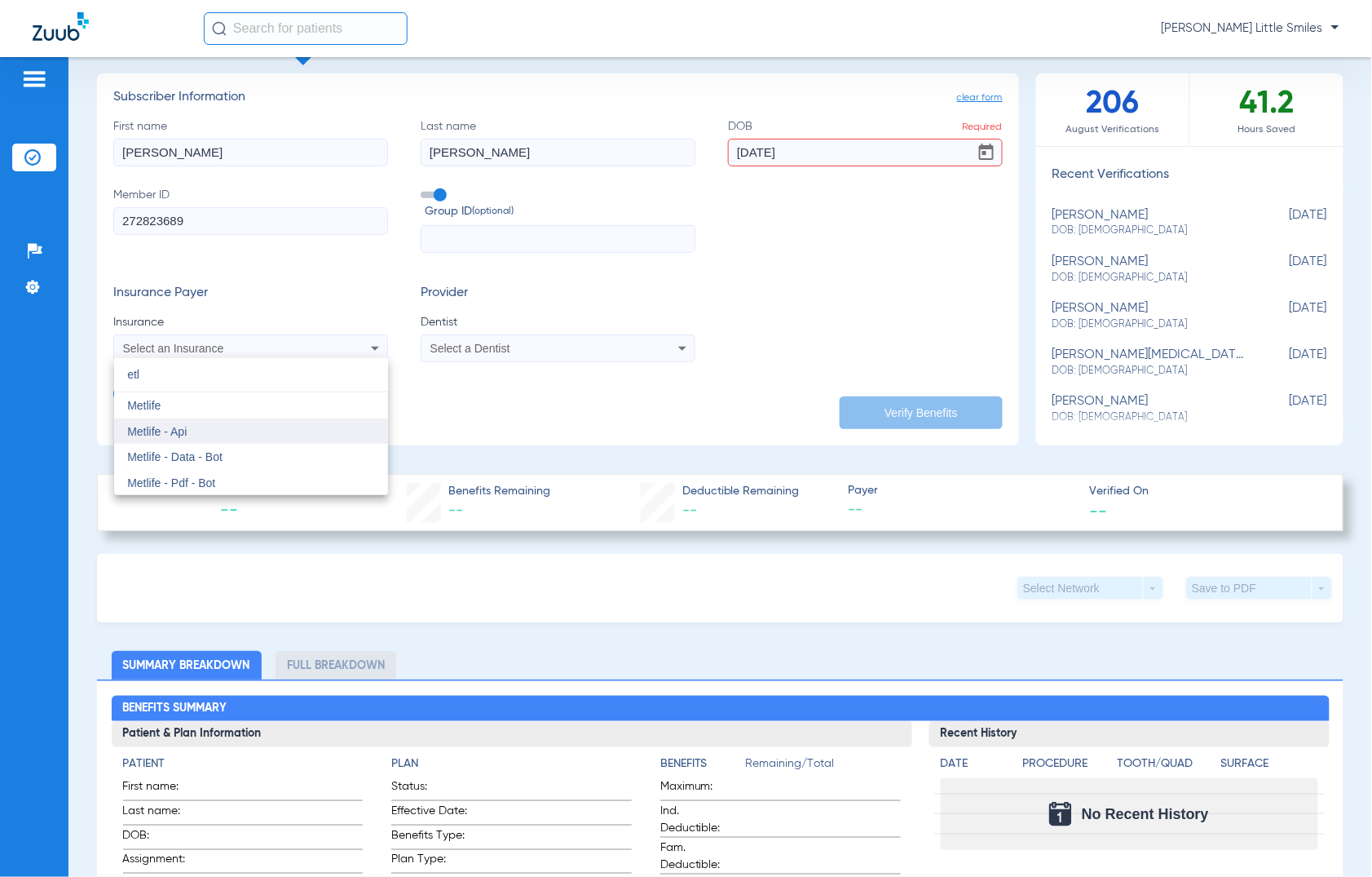
type input "etl"
click at [212, 431] on mat-option "Metlife - Api" at bounding box center [251, 431] width 274 height 26
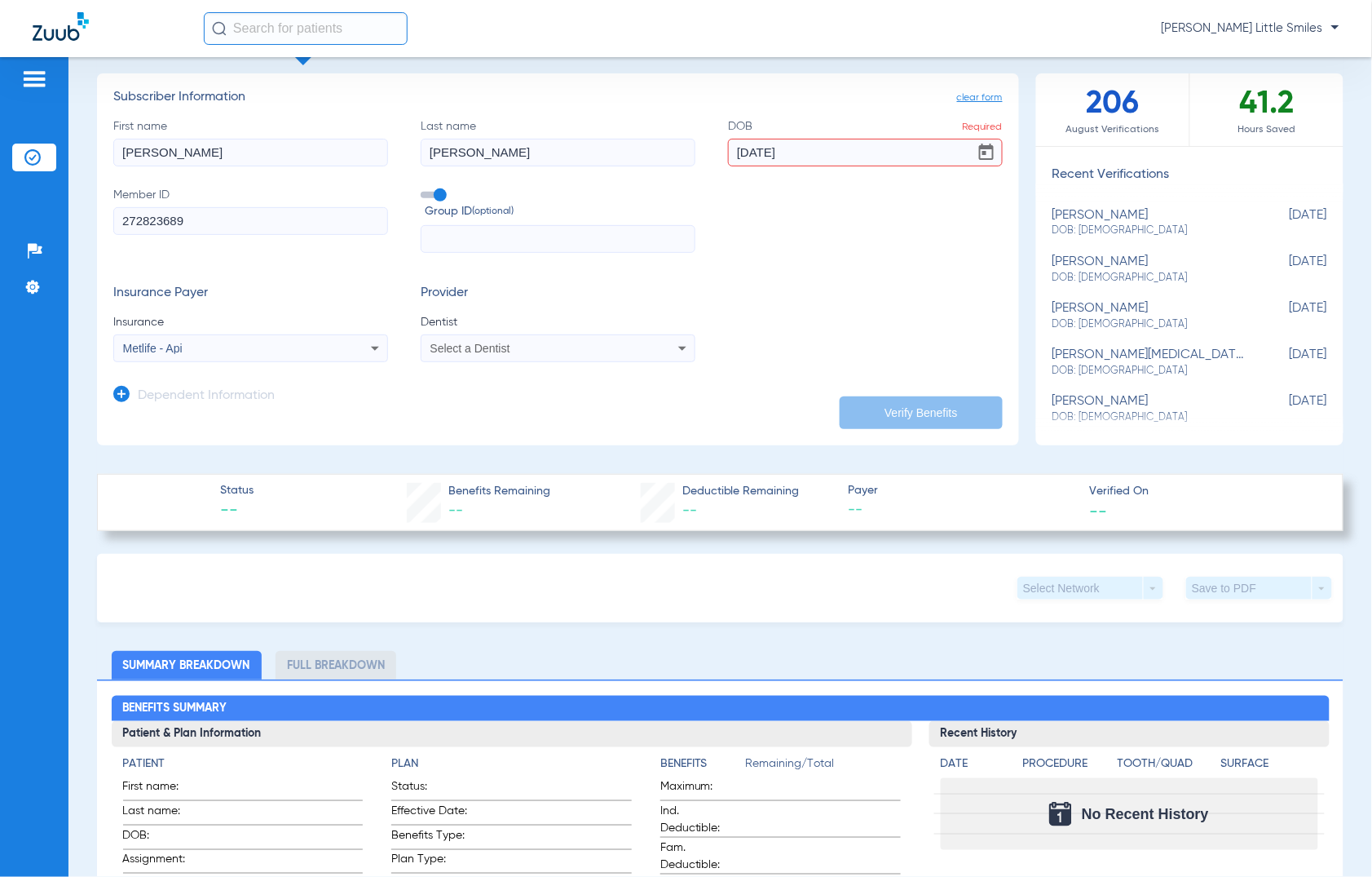
click at [446, 345] on span "Select a Dentist" at bounding box center [471, 348] width 80 height 13
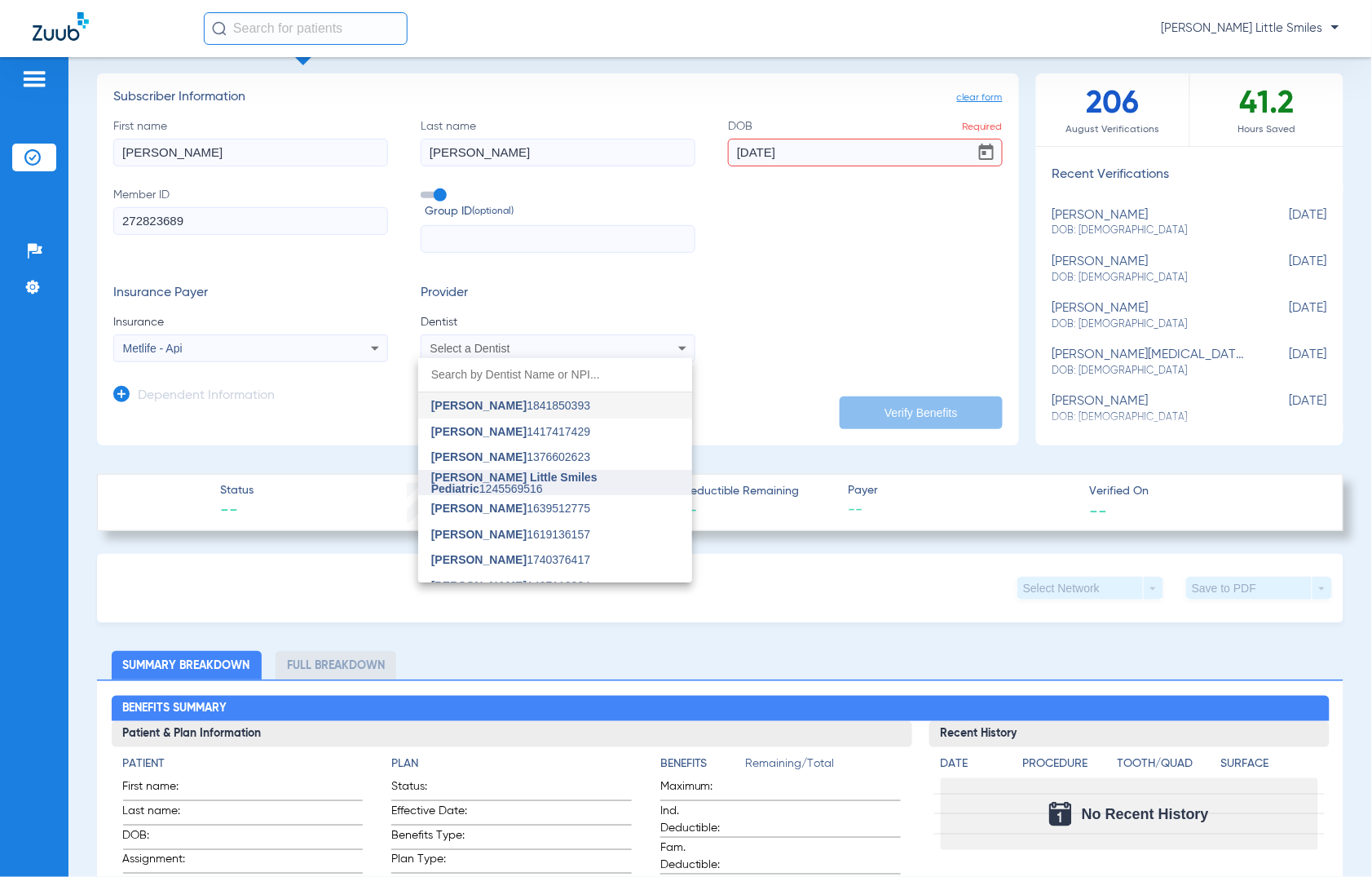
click at [501, 476] on span "[PERSON_NAME] Little Smiles Pediatric" at bounding box center [515, 483] width 167 height 25
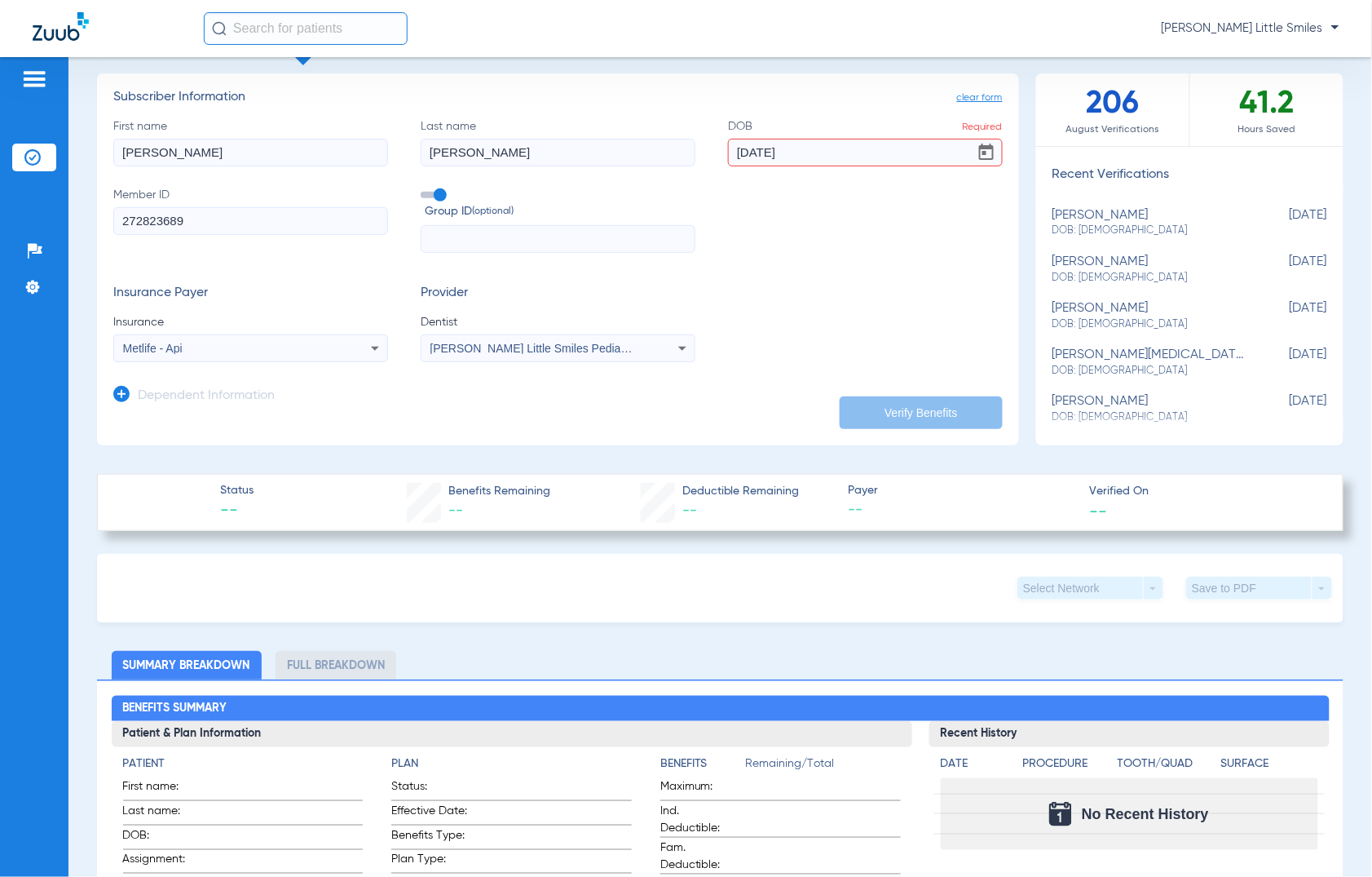
click at [799, 149] on input "10/20/2025" at bounding box center [866, 153] width 275 height 28
type input "10/20/1971"
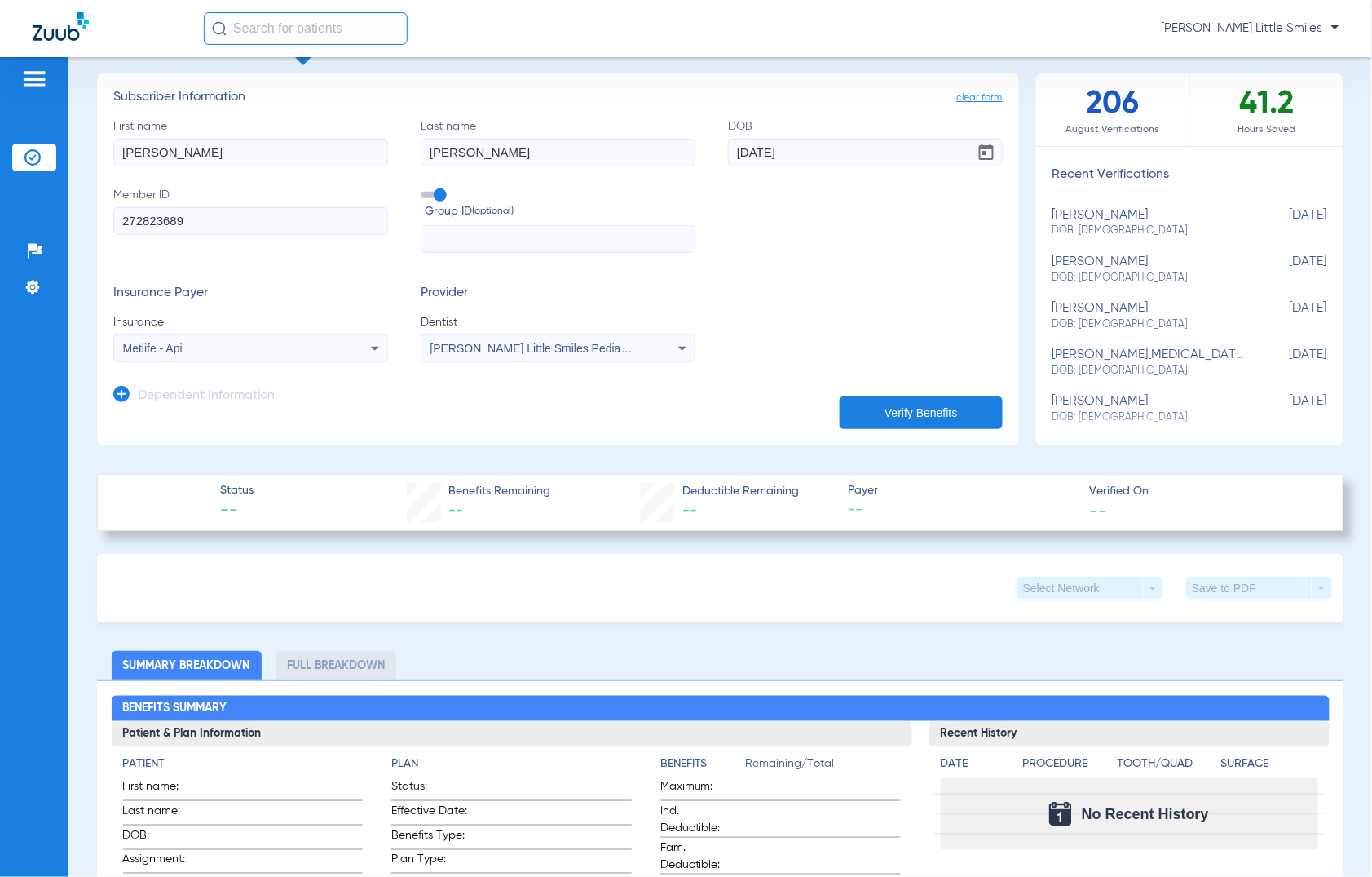
click at [125, 393] on icon at bounding box center [121, 394] width 16 height 16
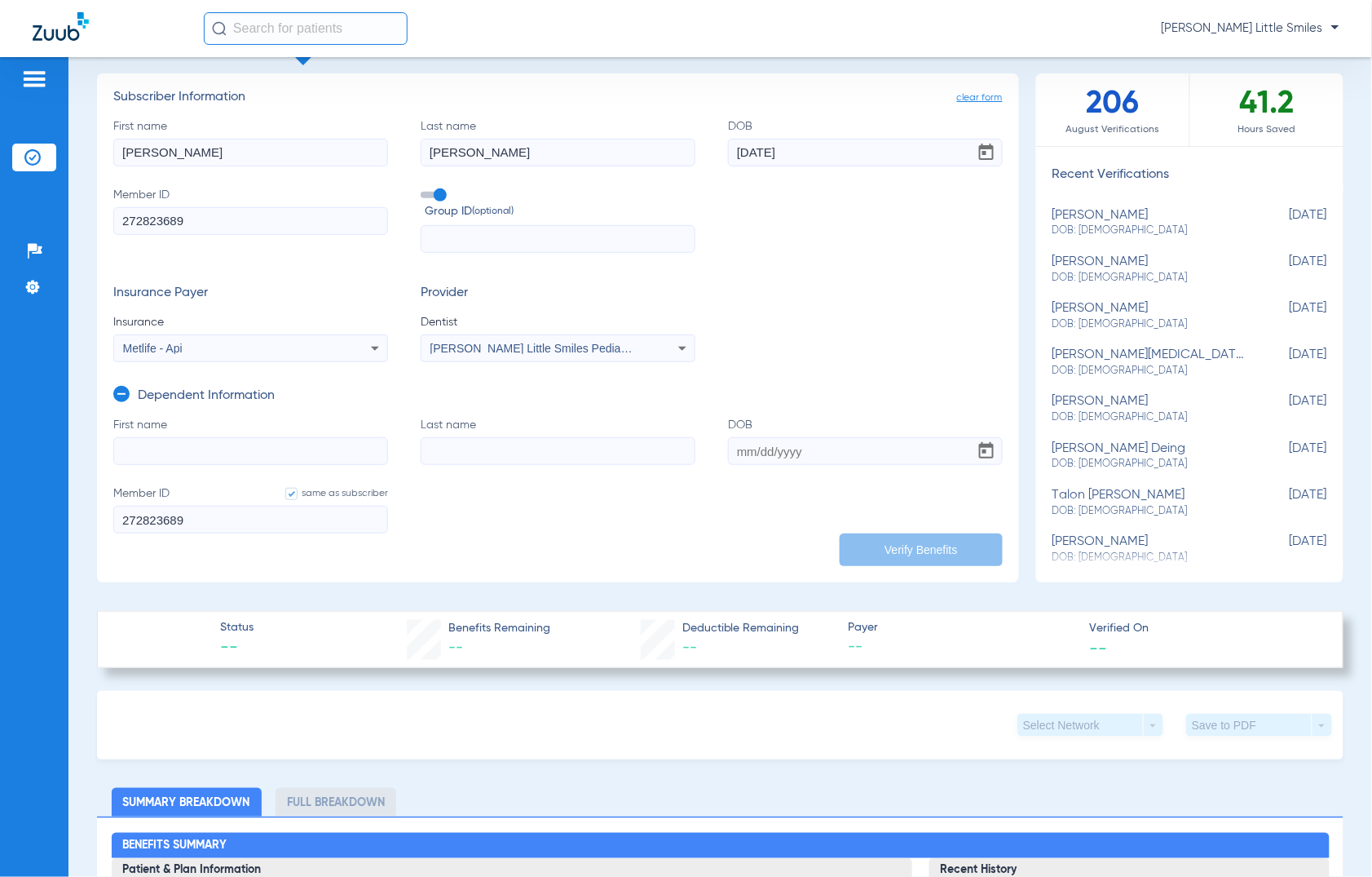
click at [193, 437] on input "First name" at bounding box center [250, 451] width 275 height 28
type input "lashelle"
type input "thorp"
click at [755, 447] on input "DOB" at bounding box center [866, 451] width 275 height 28
type input "12/31/2008"
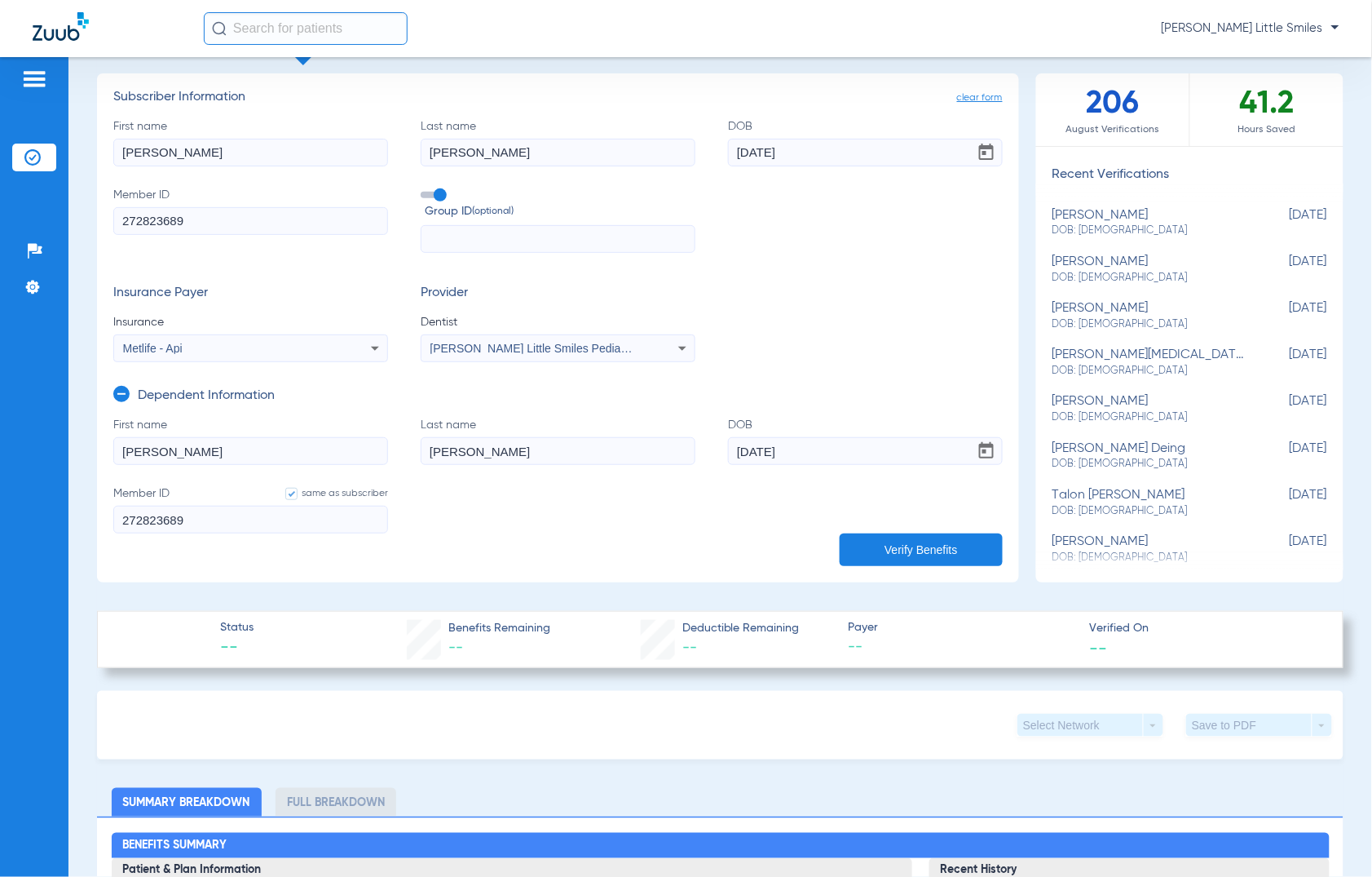
click at [935, 540] on button "Verify Benefits" at bounding box center [921, 549] width 163 height 33
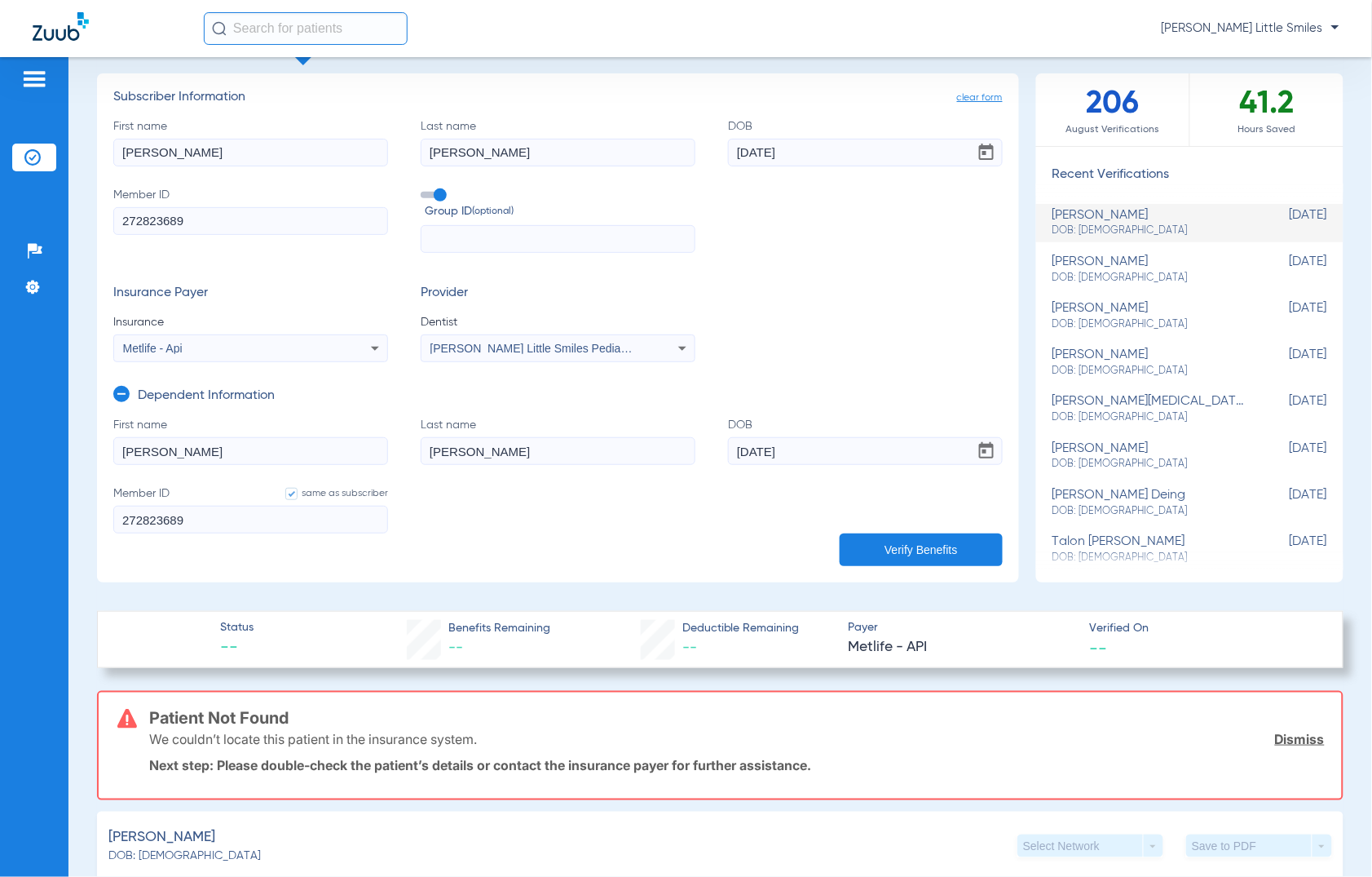
click at [1301, 745] on div "We couldn’t locate this patient in the insurance system. Dismiss" at bounding box center [737, 739] width 1176 height 43
click at [1293, 739] on link "Dismiss" at bounding box center [1301, 739] width 50 height 16
